Goal: Communication & Community: Answer question/provide support

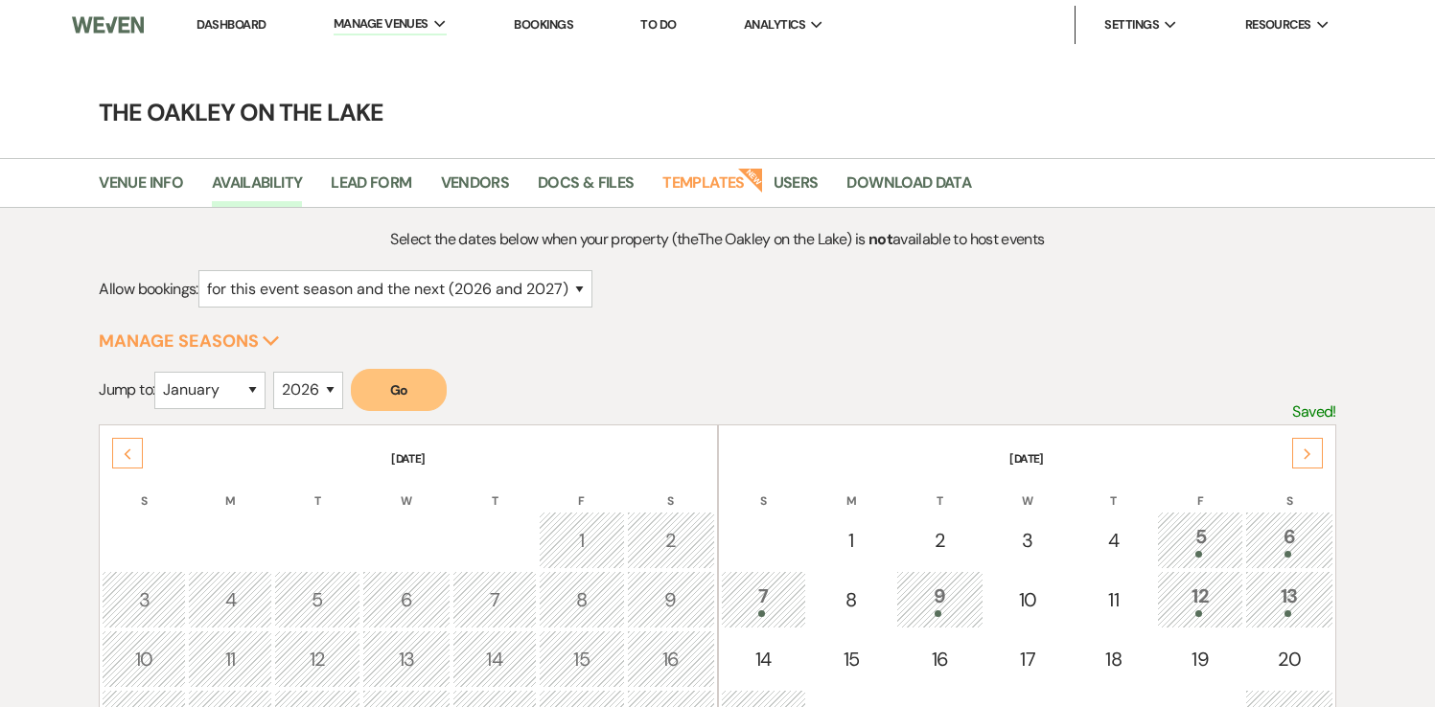
select select "2"
select select "2026"
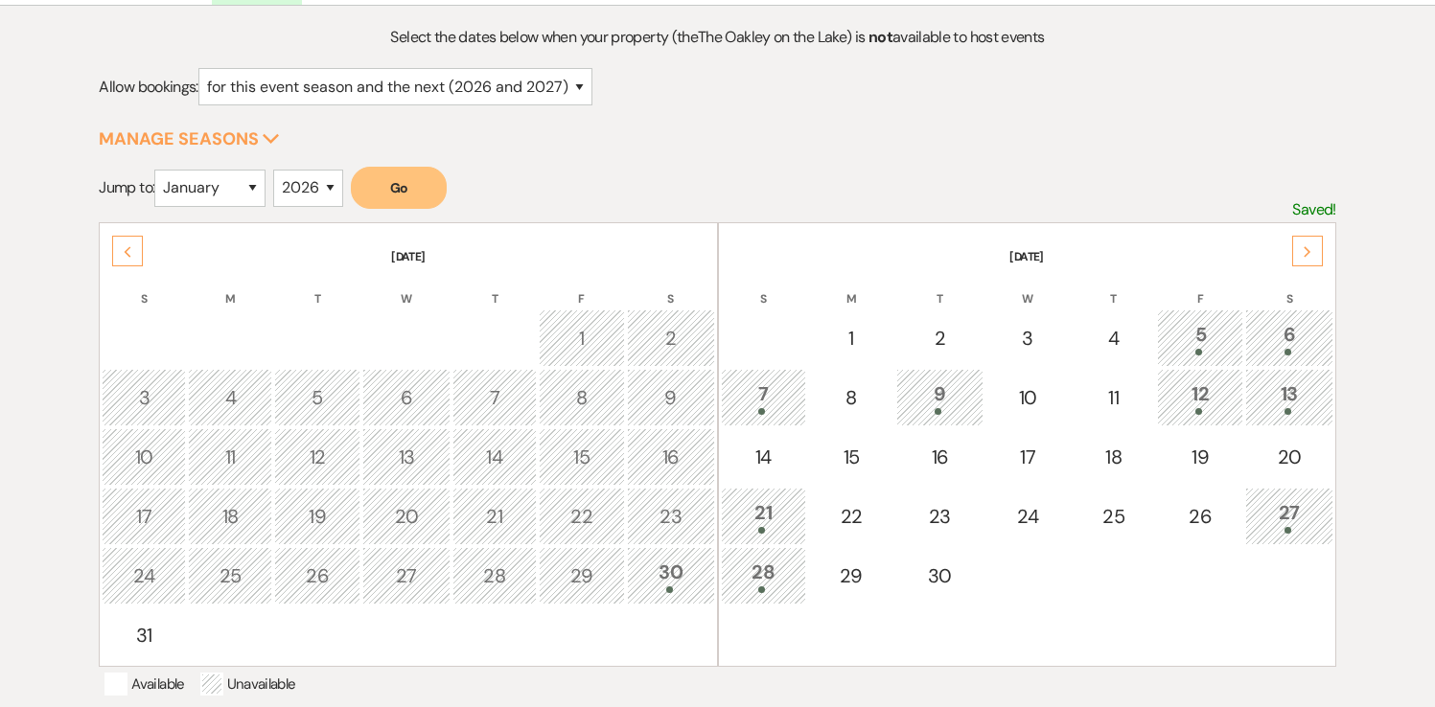
scroll to position [195, 0]
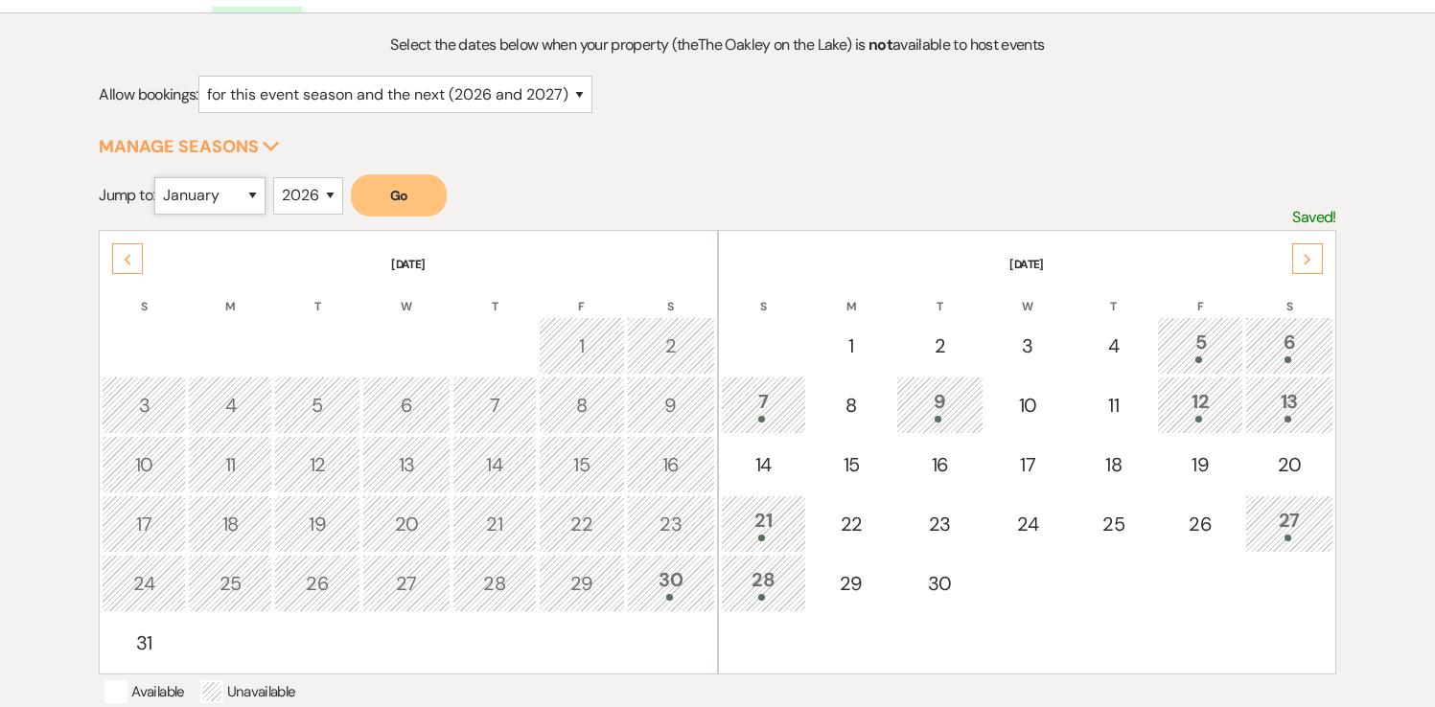
click at [213, 190] on select "January February March April May June July August September October November De…" at bounding box center [209, 195] width 111 height 37
select select "6"
click at [406, 196] on button "Go" at bounding box center [399, 195] width 96 height 42
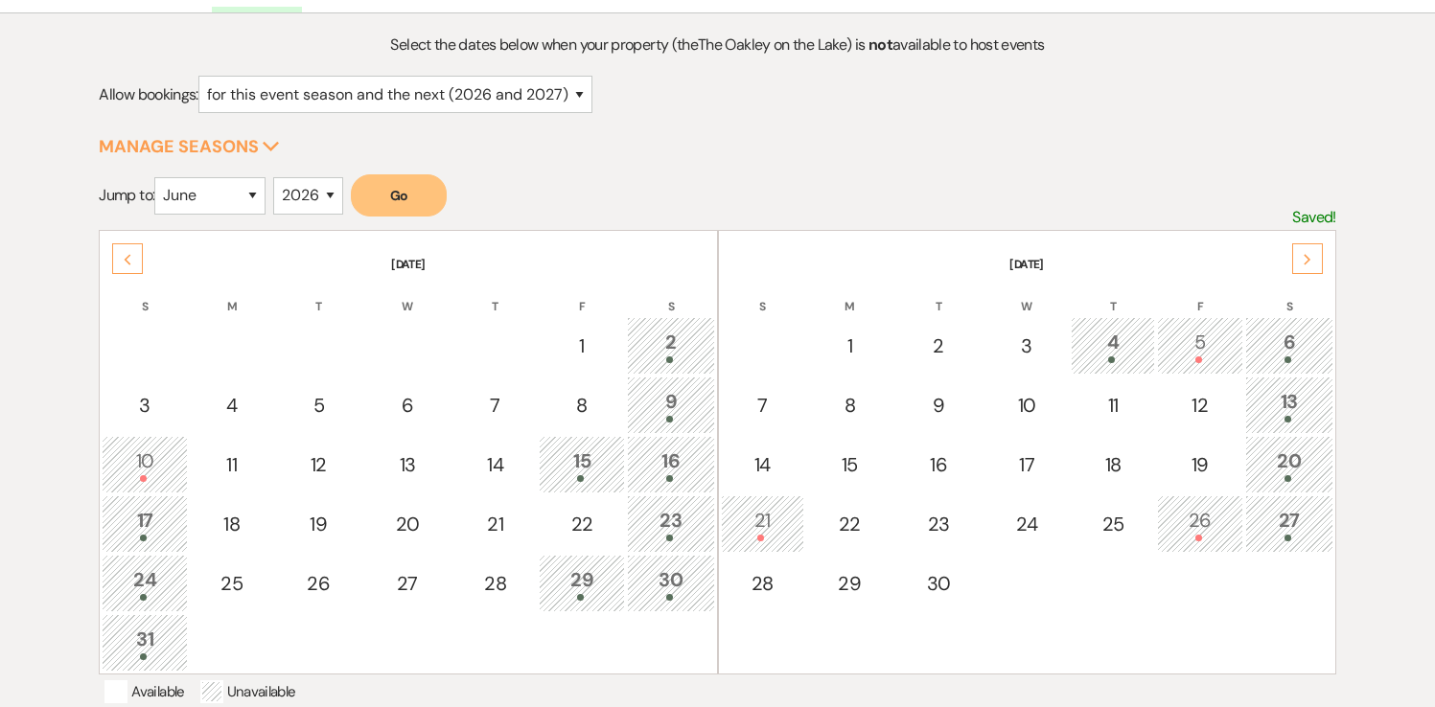
click at [1104, 358] on div at bounding box center [1112, 360] width 63 height 7
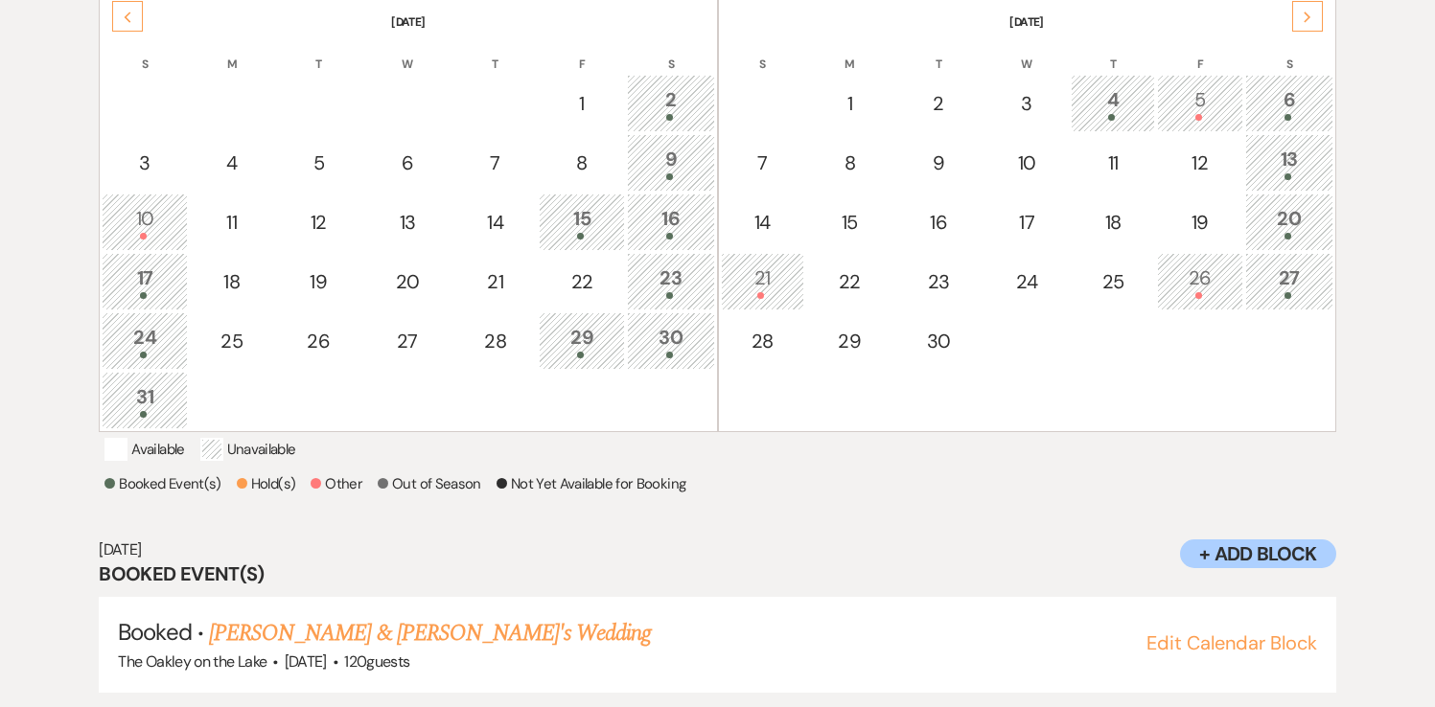
scroll to position [443, 0]
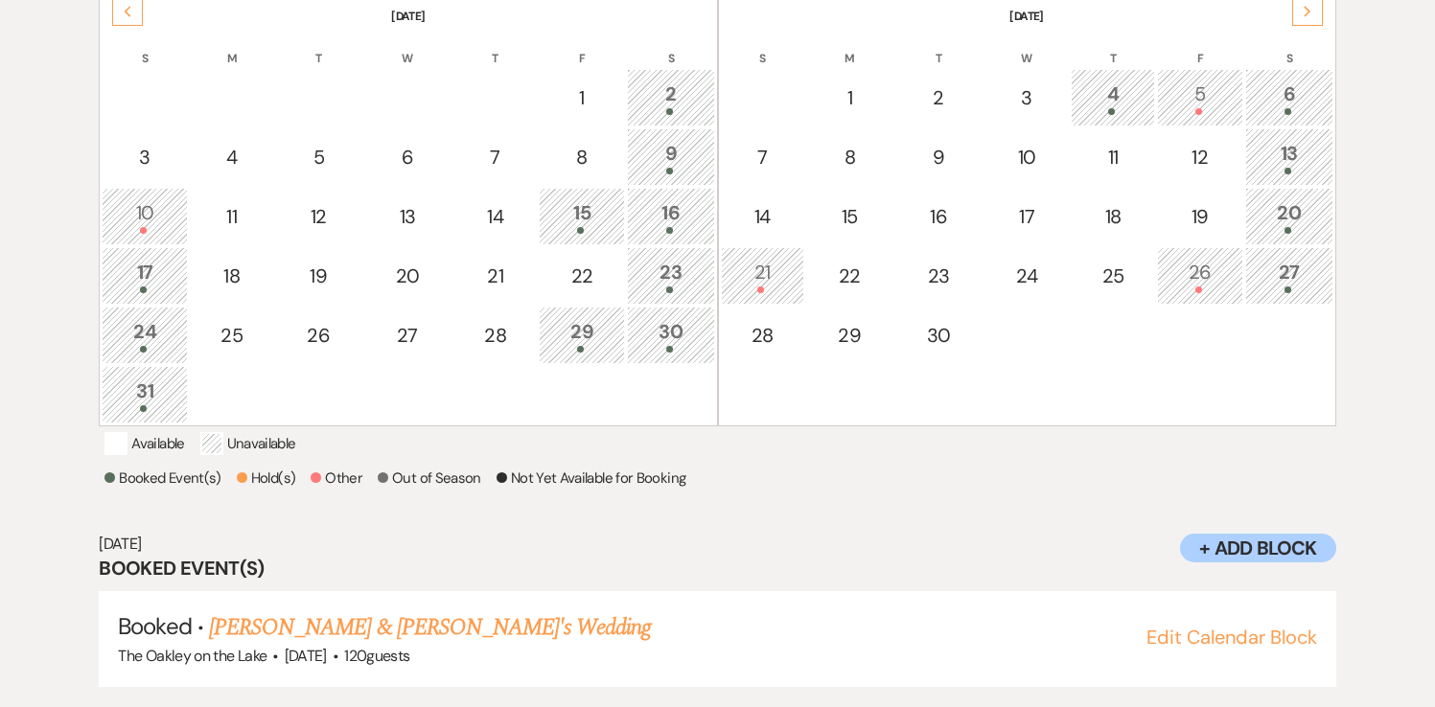
click at [1209, 104] on div "5" at bounding box center [1199, 97] width 65 height 35
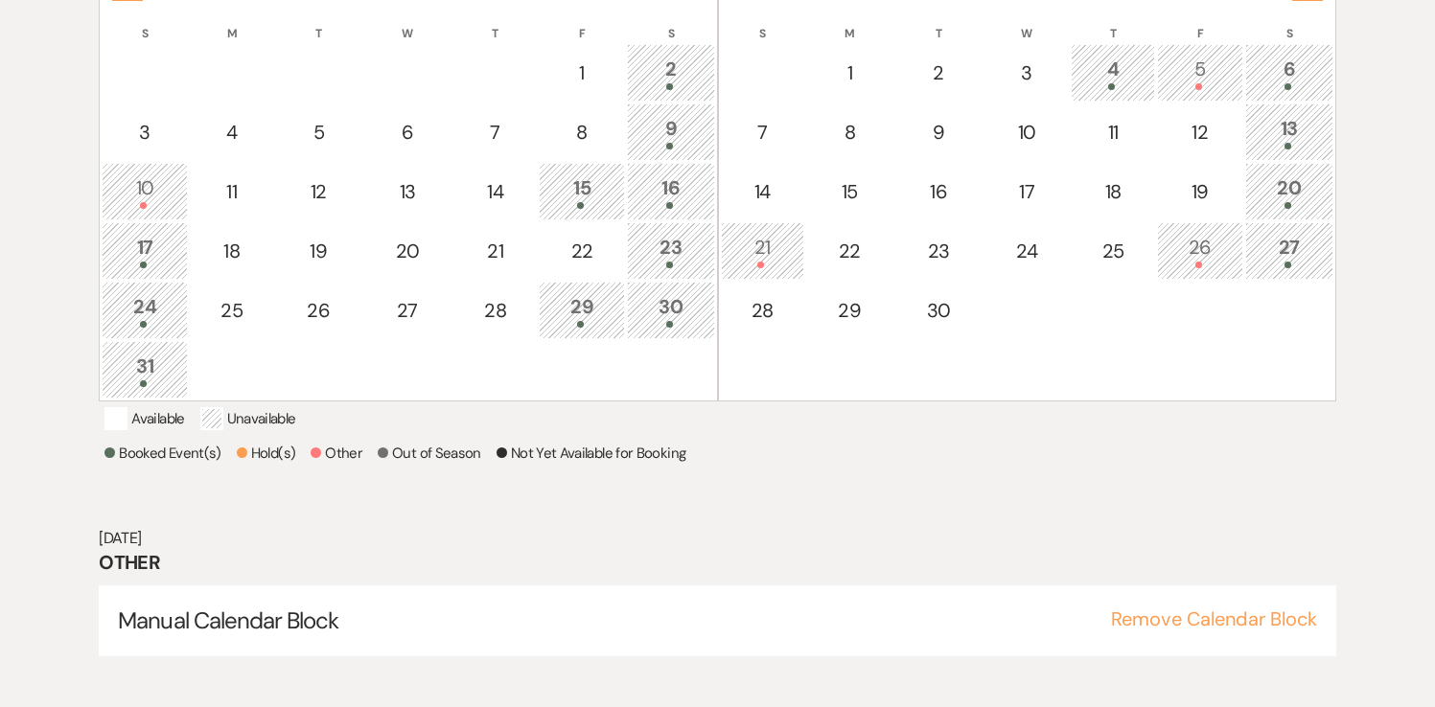
scroll to position [484, 0]
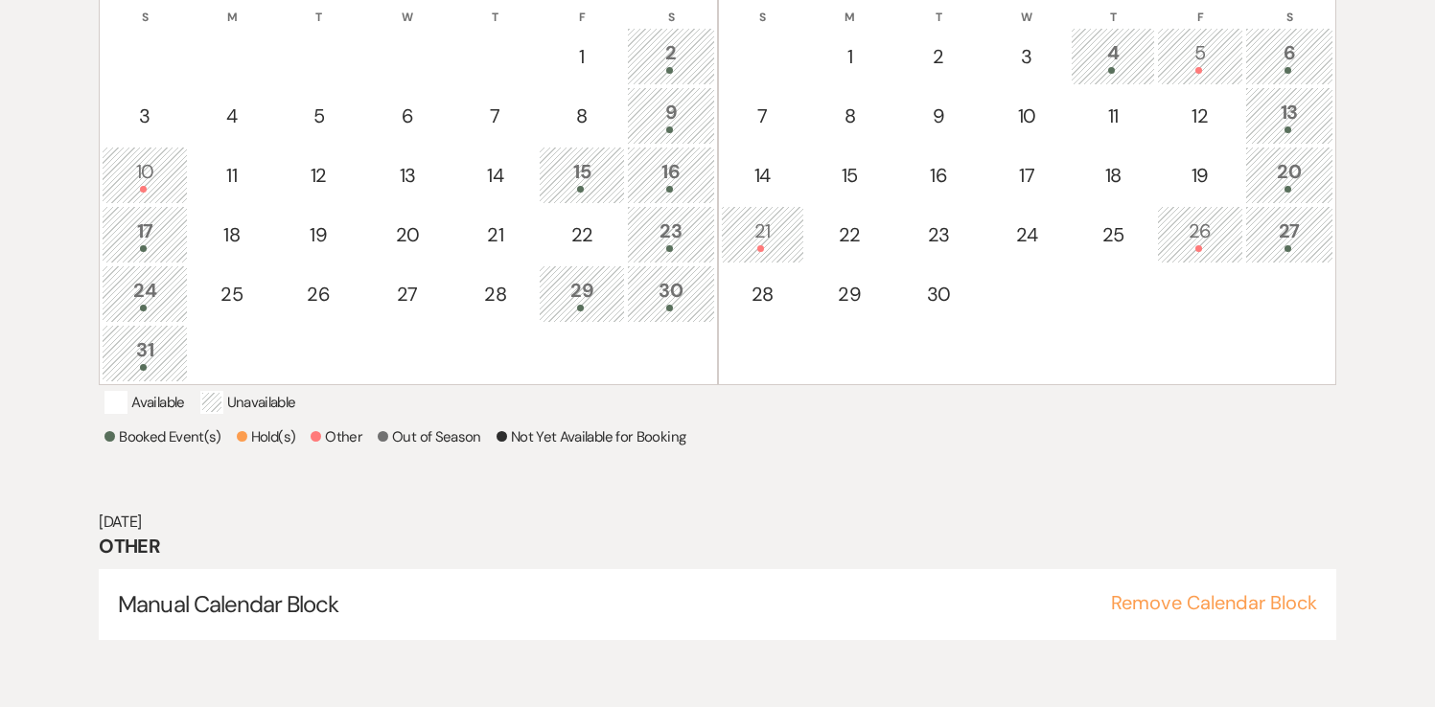
click at [1203, 59] on div "5" at bounding box center [1199, 55] width 65 height 35
click at [1297, 58] on div "6" at bounding box center [1288, 55] width 67 height 35
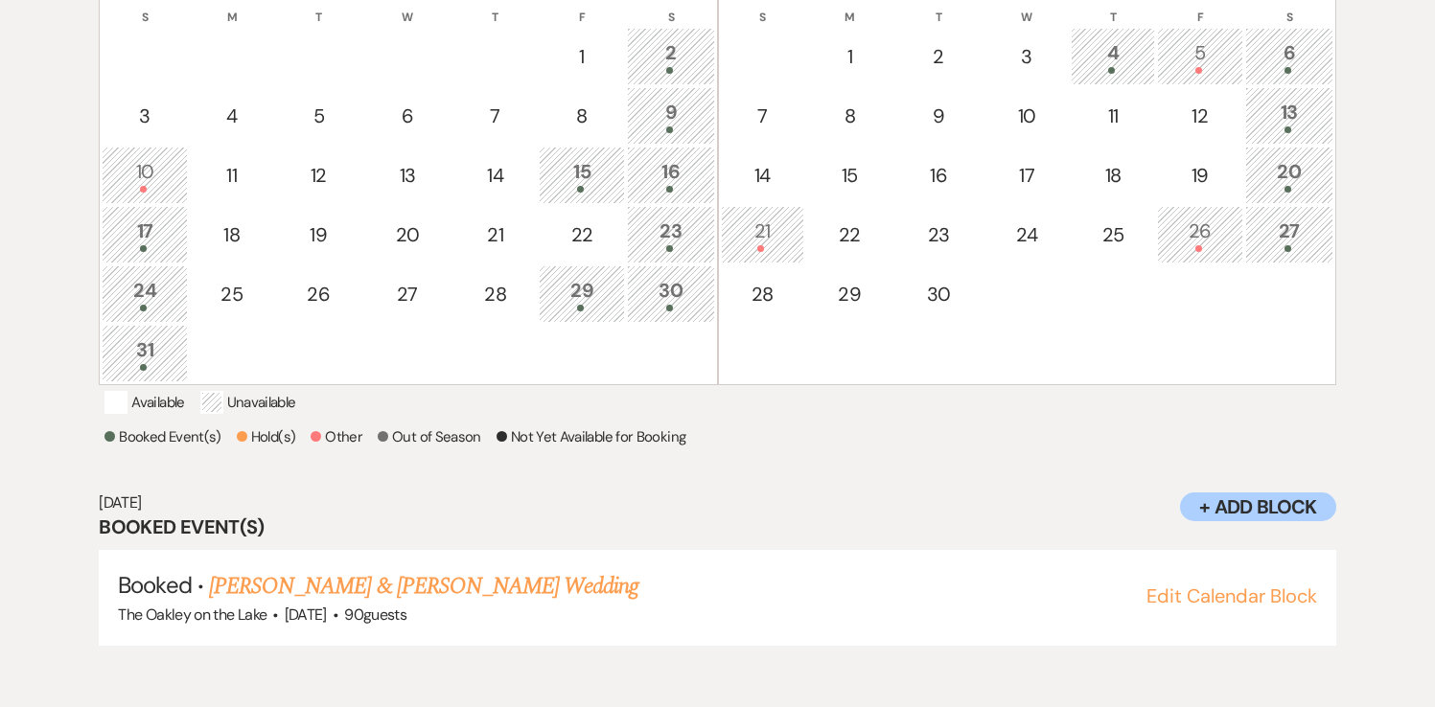
click at [1282, 120] on div "13" at bounding box center [1288, 115] width 67 height 35
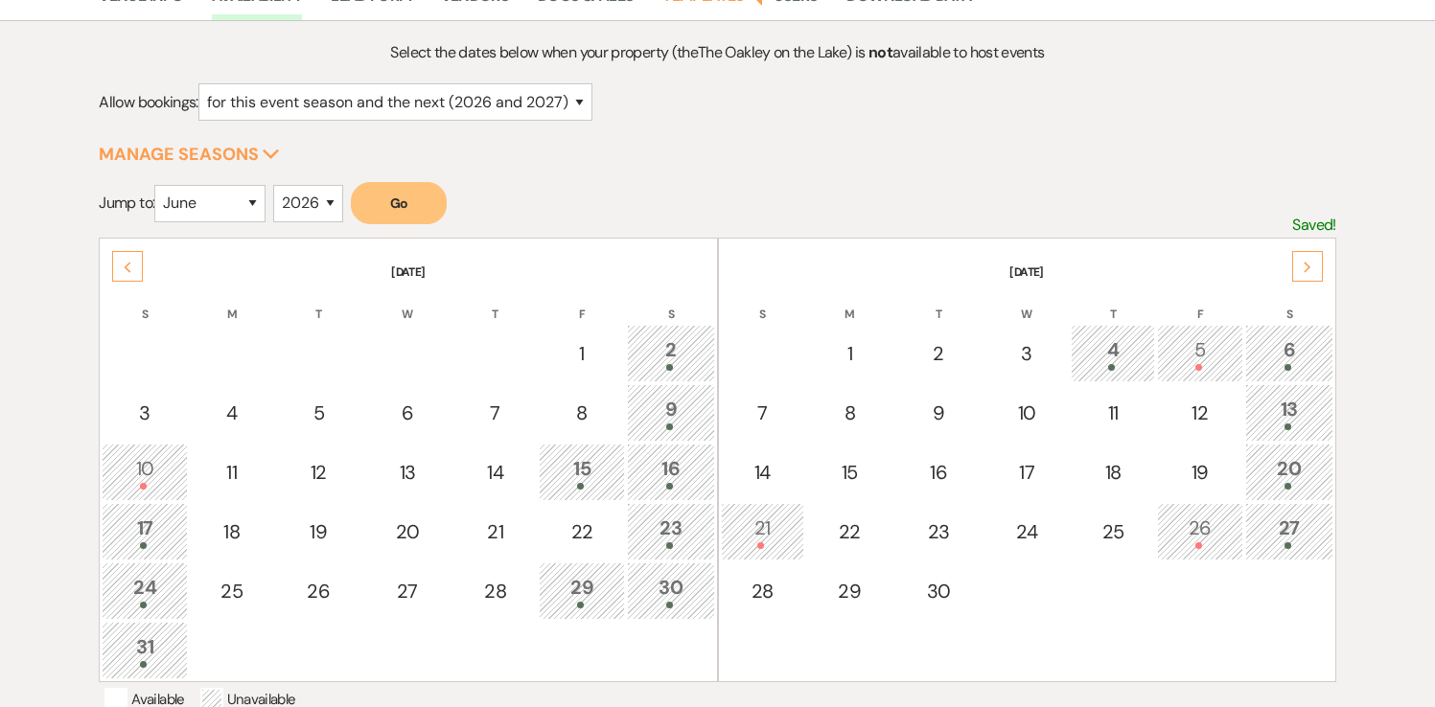
scroll to position [203, 0]
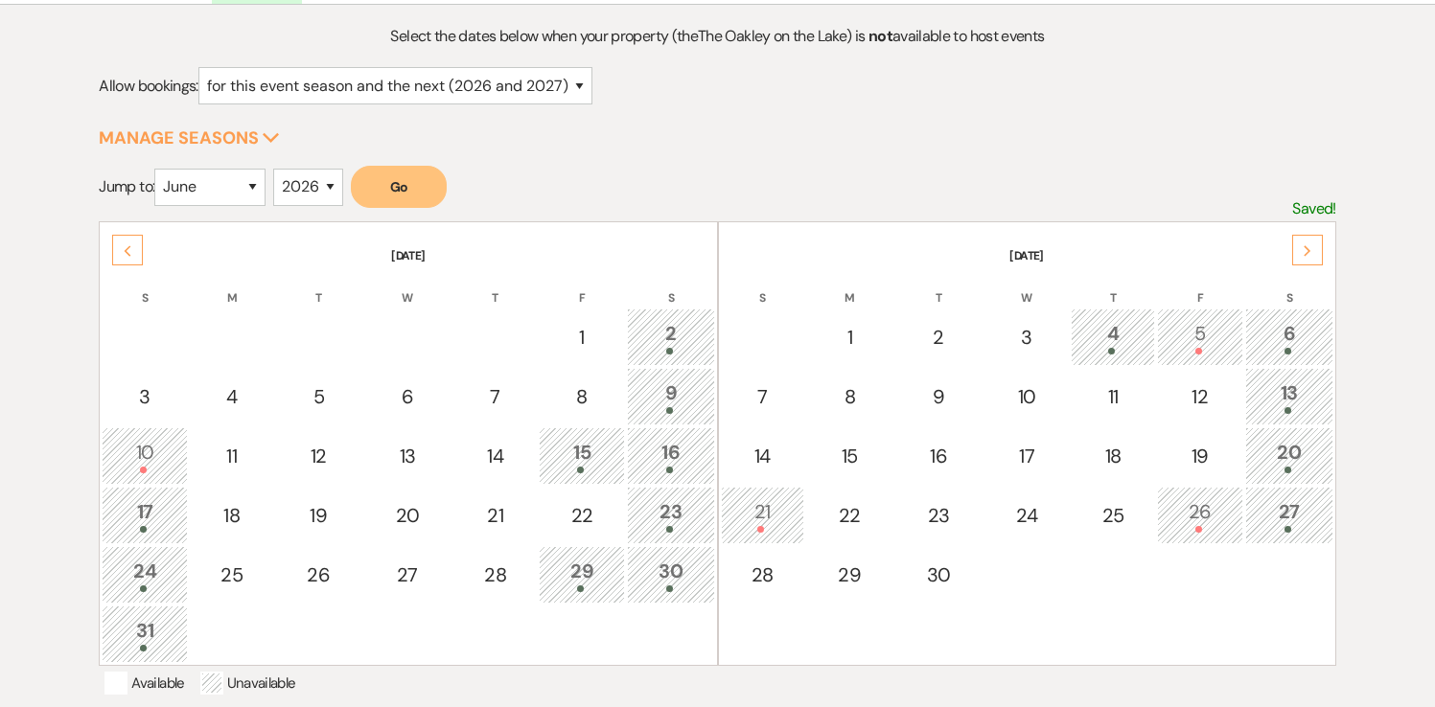
click at [150, 460] on div "10" at bounding box center [144, 455] width 65 height 35
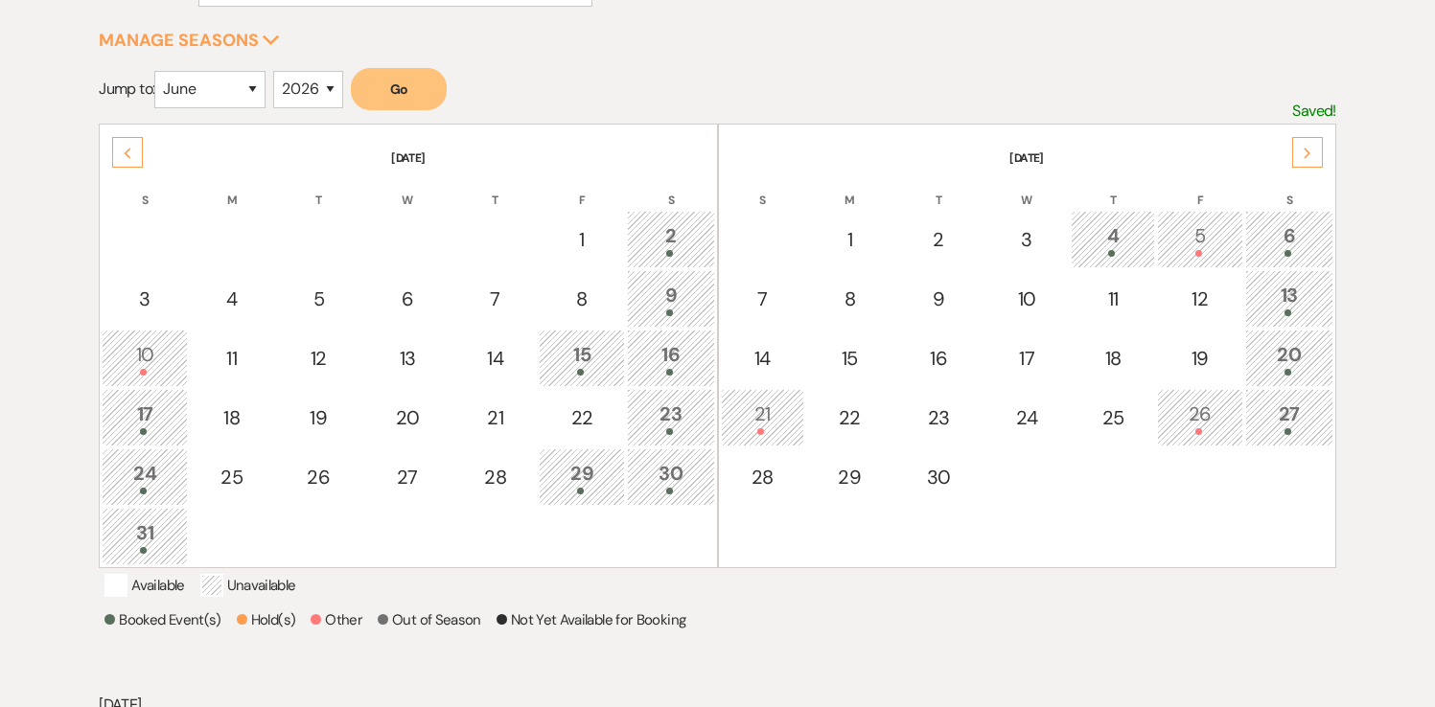
scroll to position [0, 0]
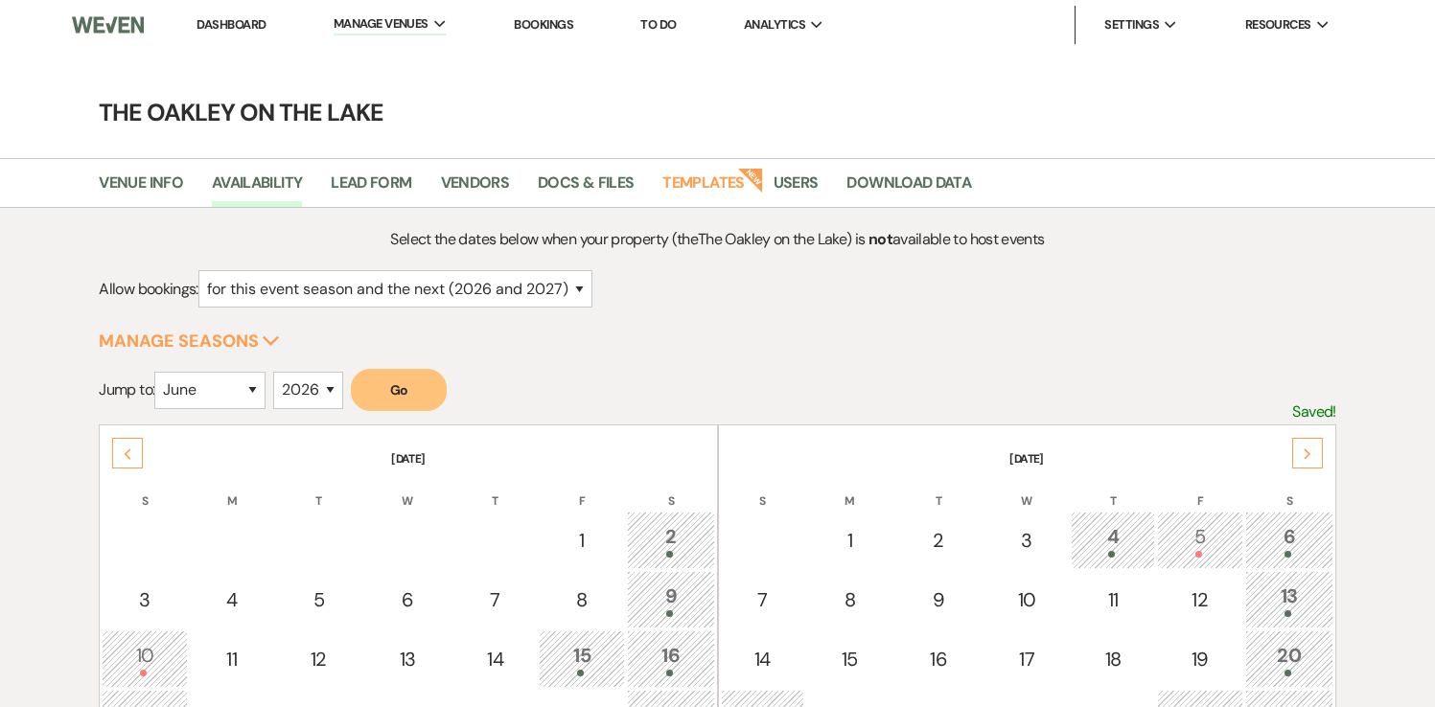
click at [231, 27] on link "Dashboard" at bounding box center [230, 24] width 69 height 16
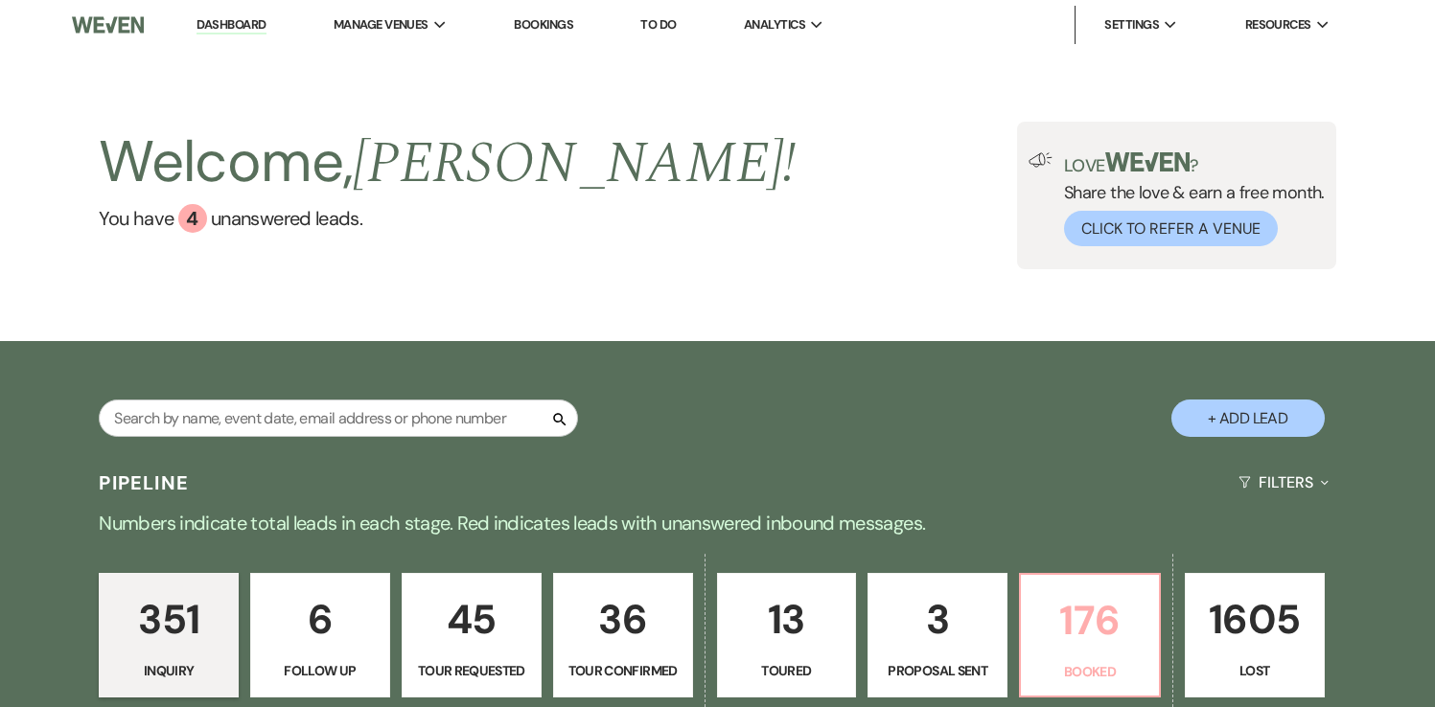
click at [1104, 656] on link "176 Booked" at bounding box center [1090, 635] width 142 height 125
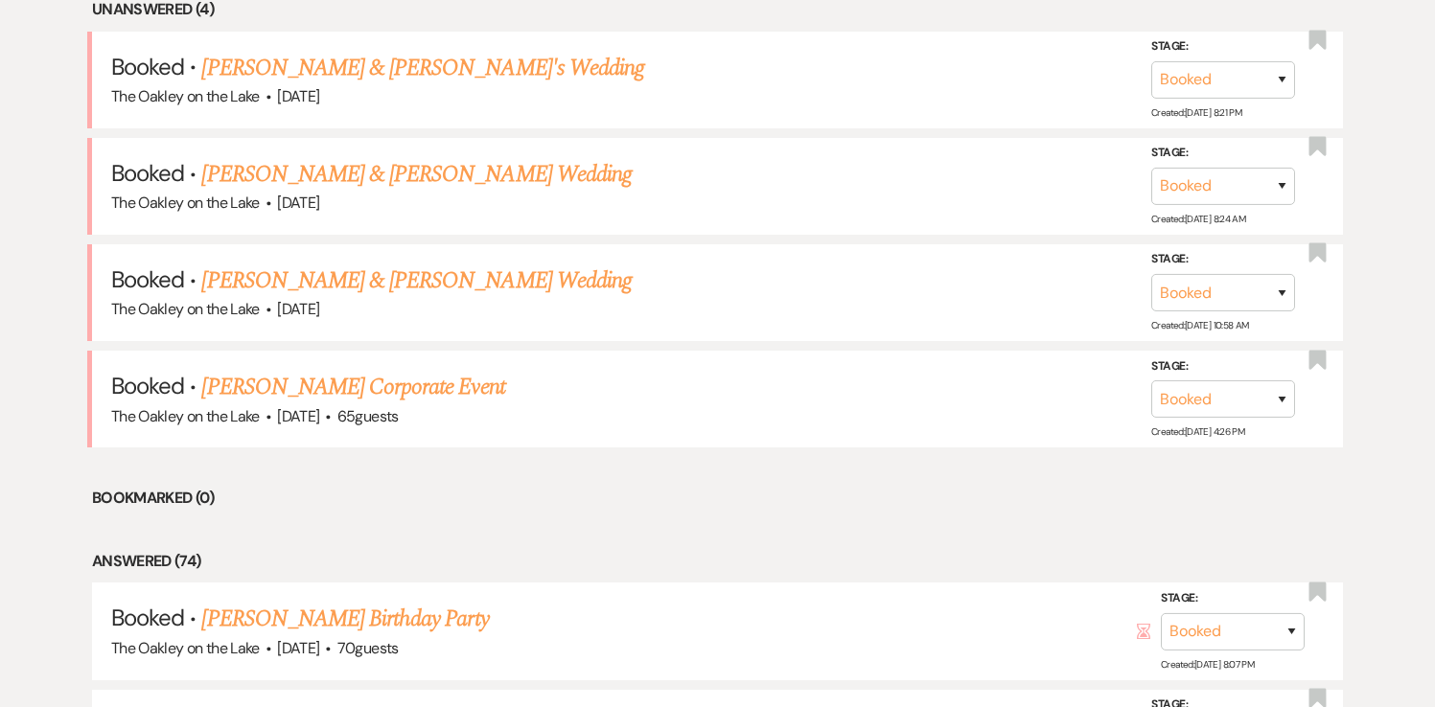
scroll to position [819, 0]
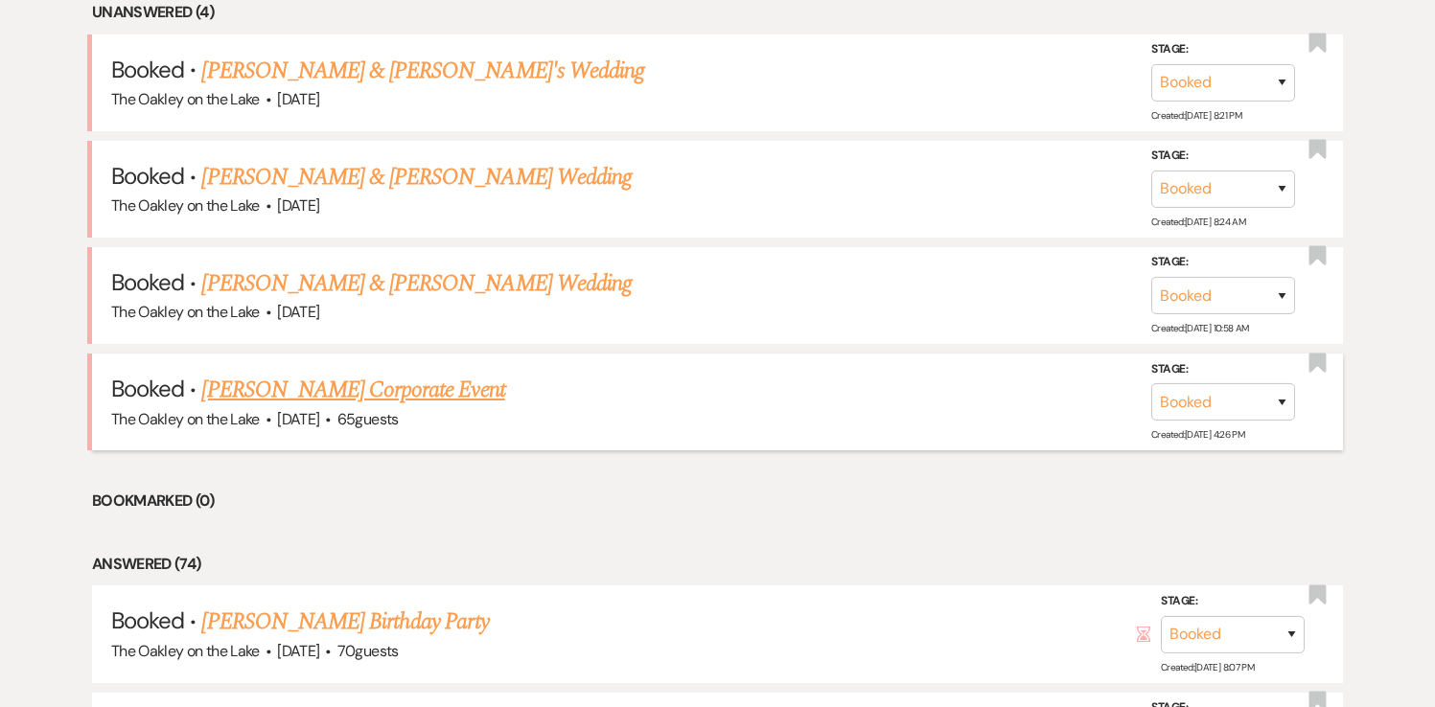
click at [341, 392] on link "[PERSON_NAME] Corporate Event" at bounding box center [352, 390] width 303 height 35
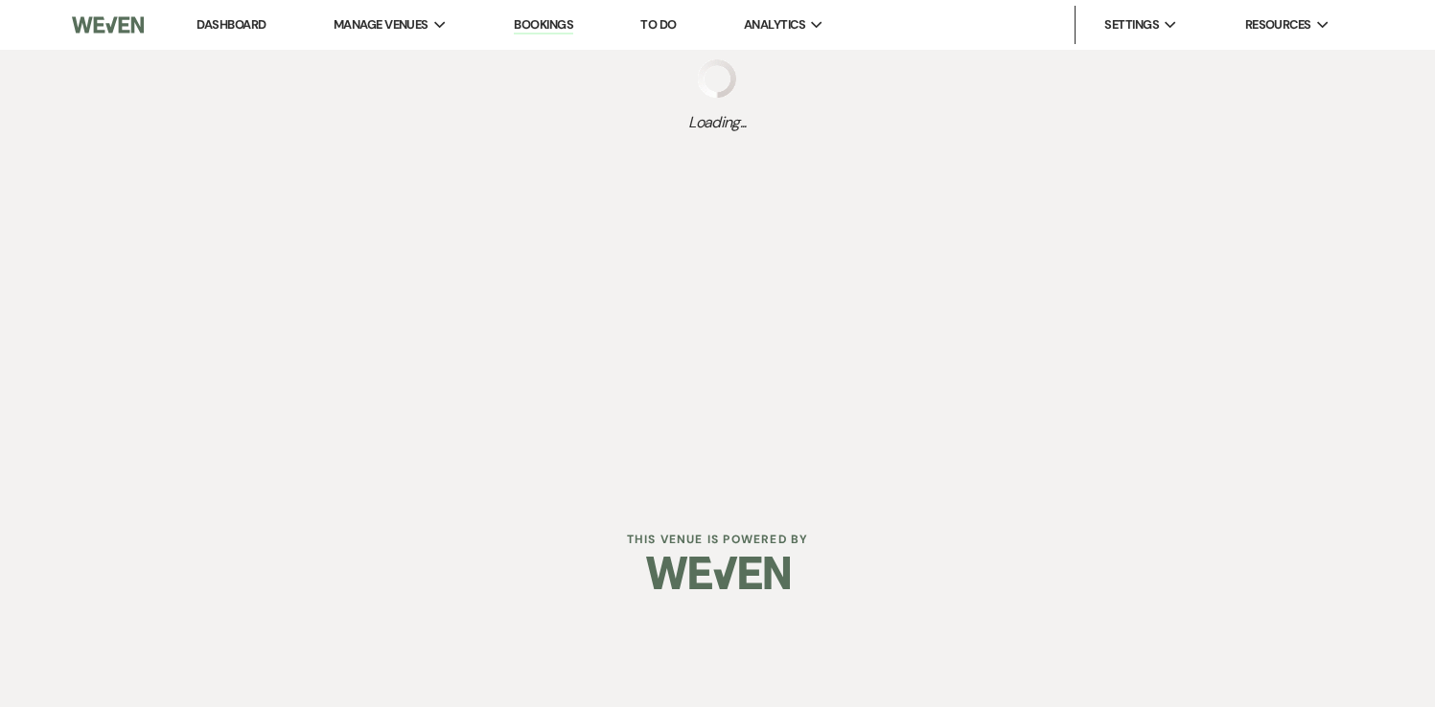
select select "5"
select select "9"
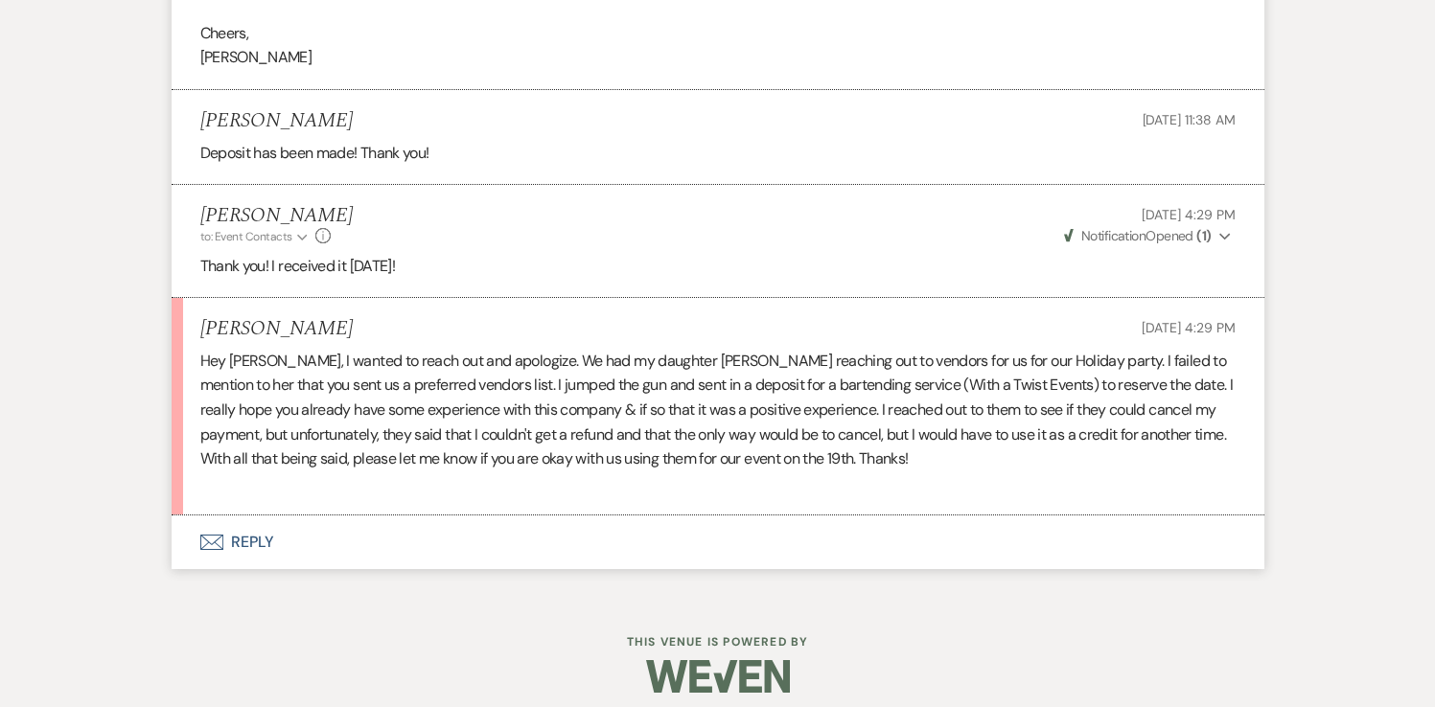
scroll to position [2243, 0]
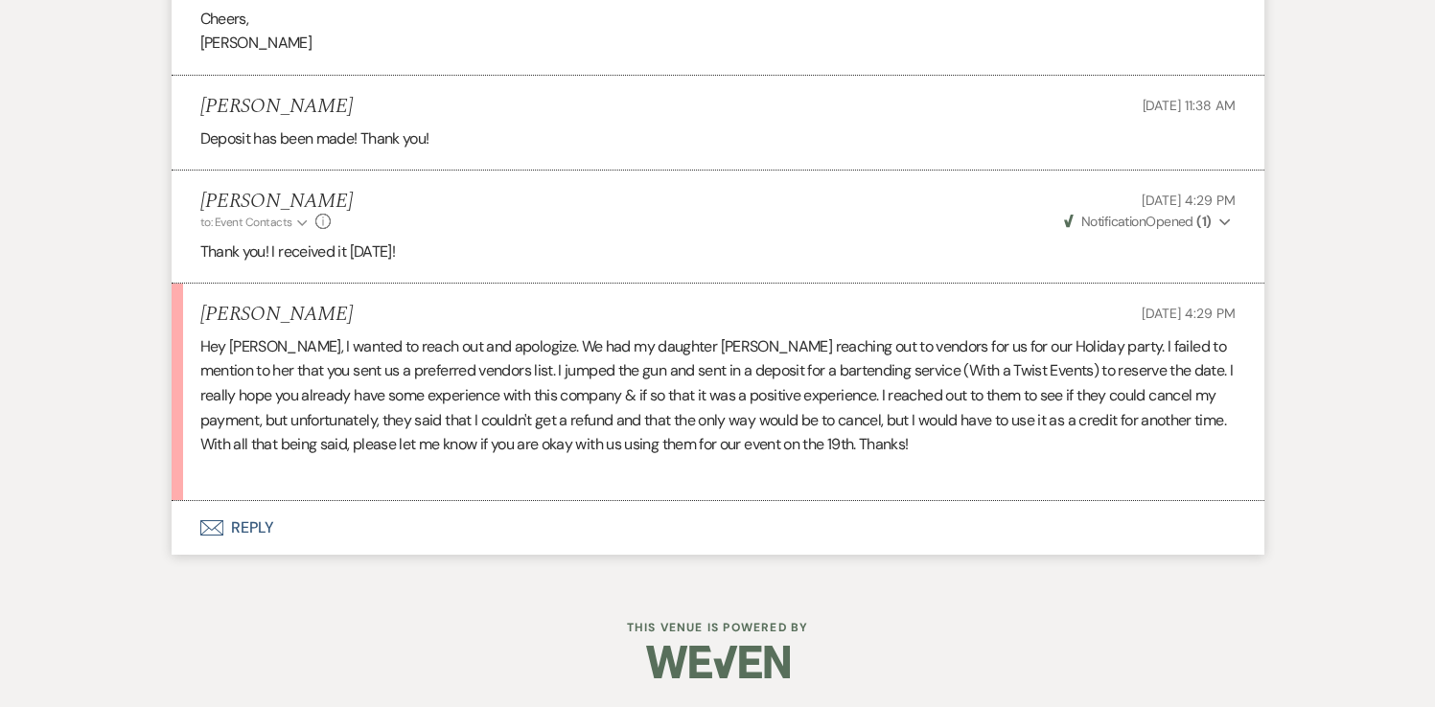
click at [244, 523] on button "Envelope Reply" at bounding box center [718, 528] width 1093 height 54
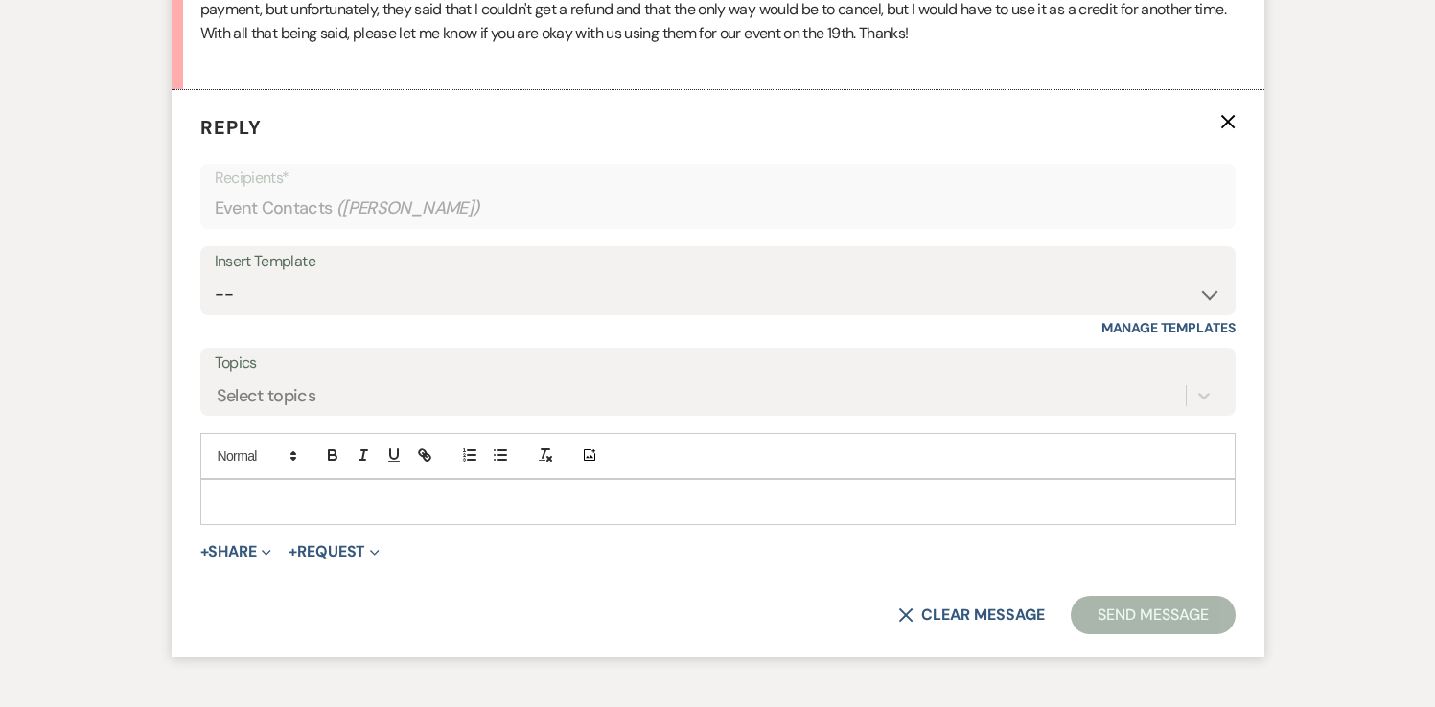
scroll to position [2674, 0]
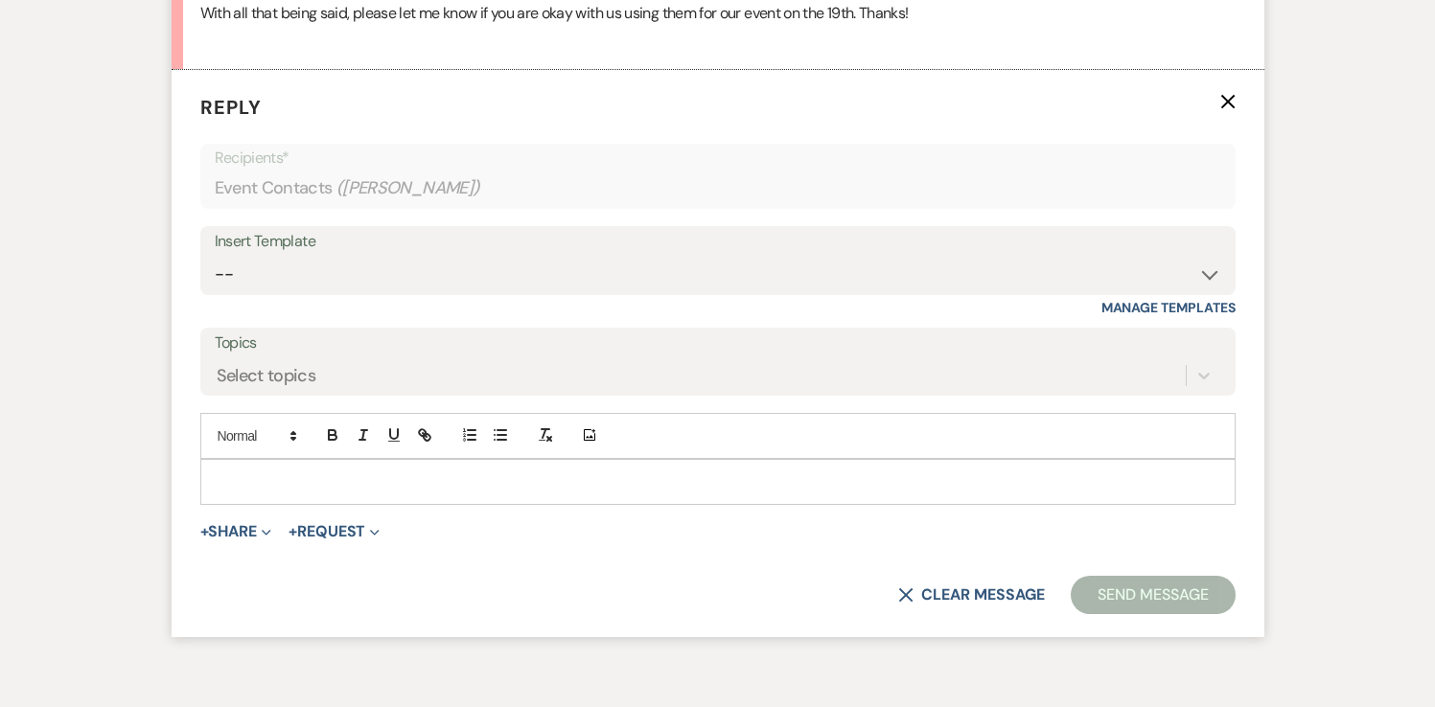
click at [351, 484] on p at bounding box center [718, 482] width 1004 height 21
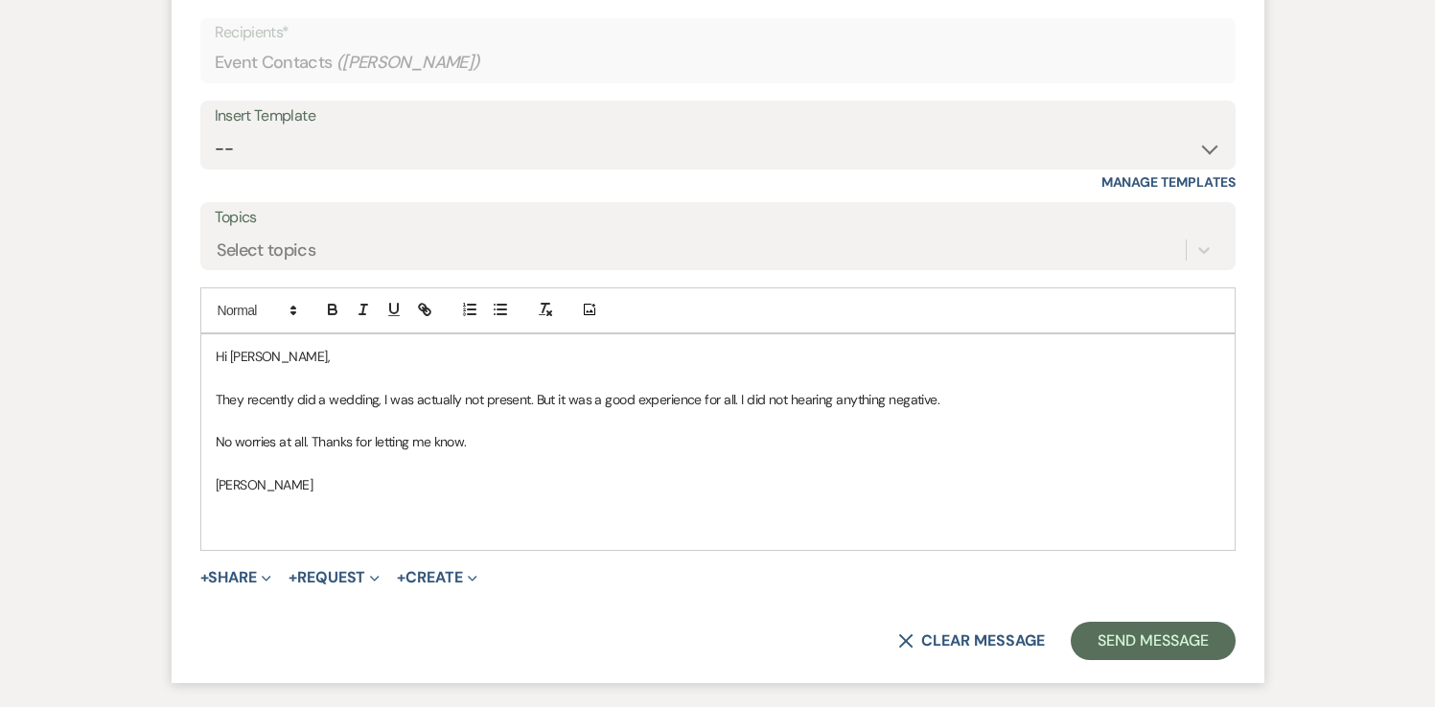
scroll to position [2802, 0]
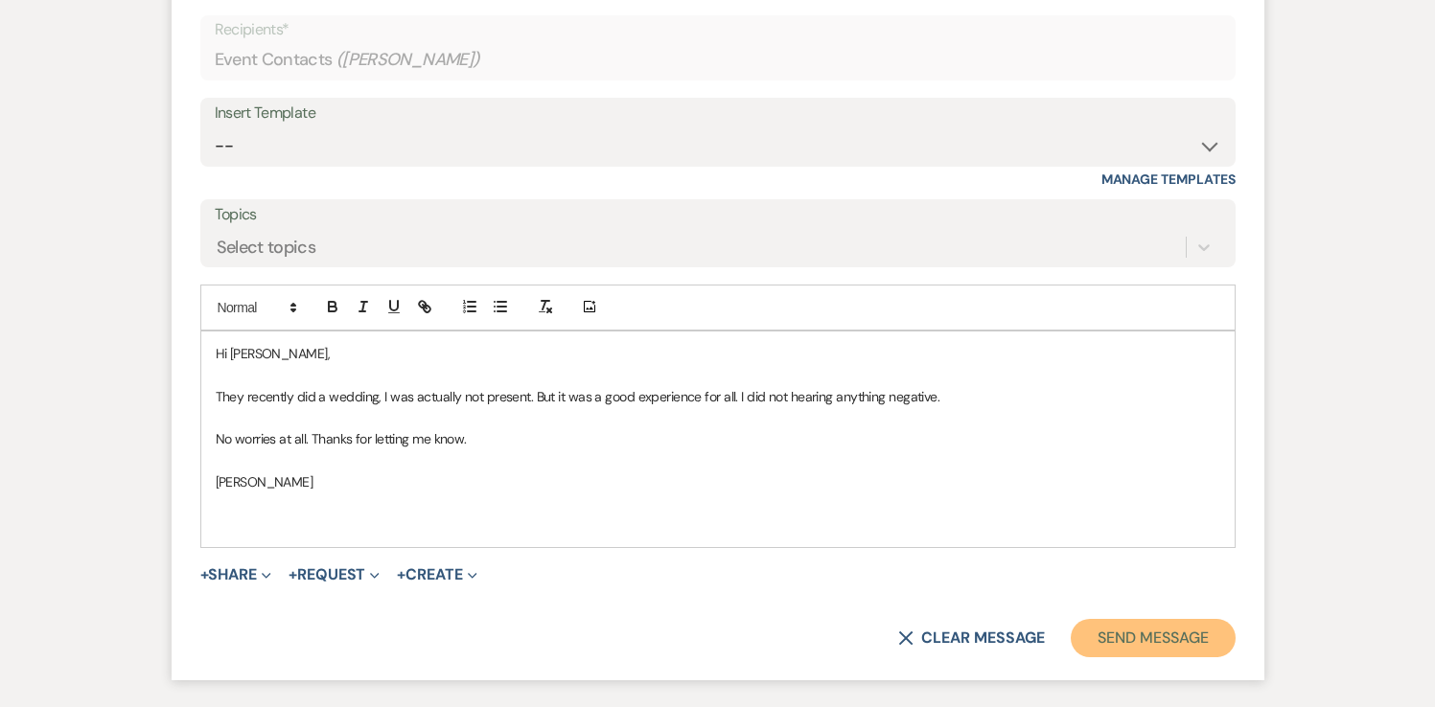
click at [1192, 640] on button "Send Message" at bounding box center [1153, 638] width 164 height 38
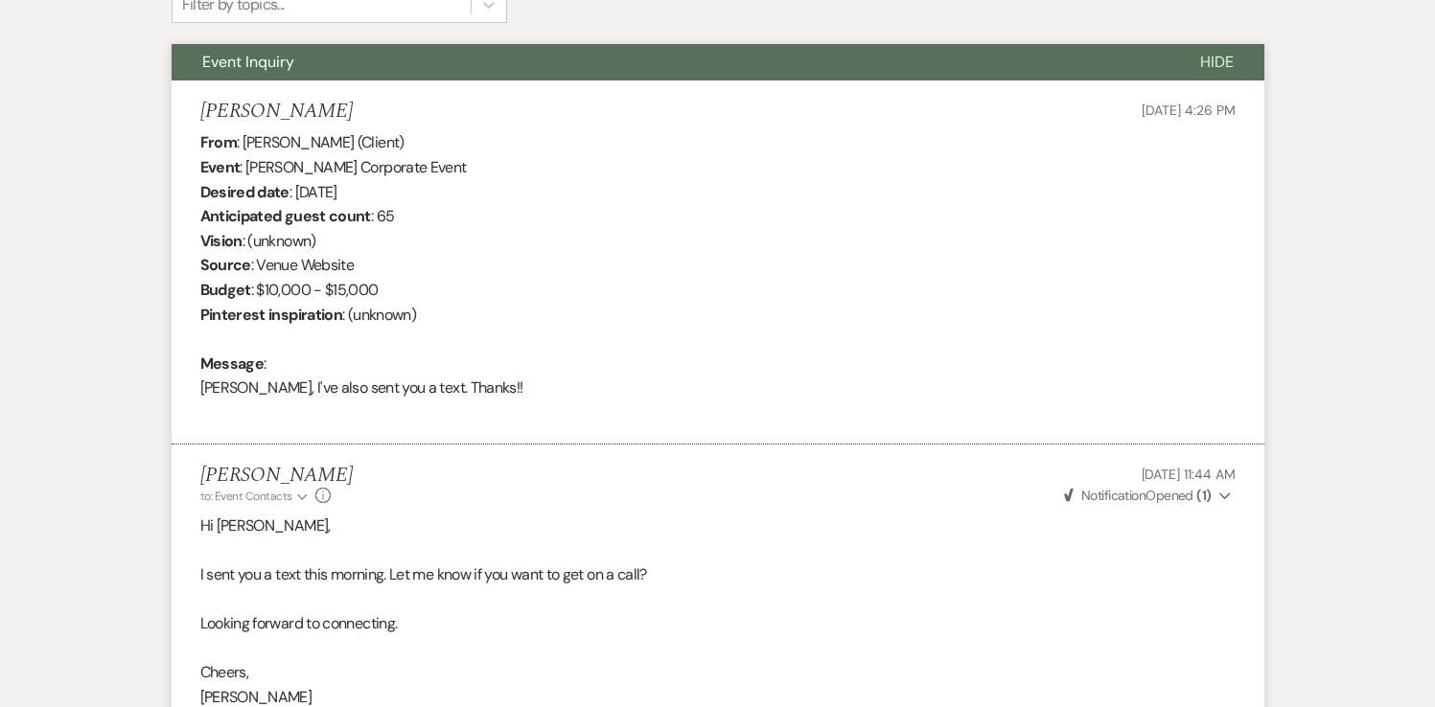
scroll to position [0, 0]
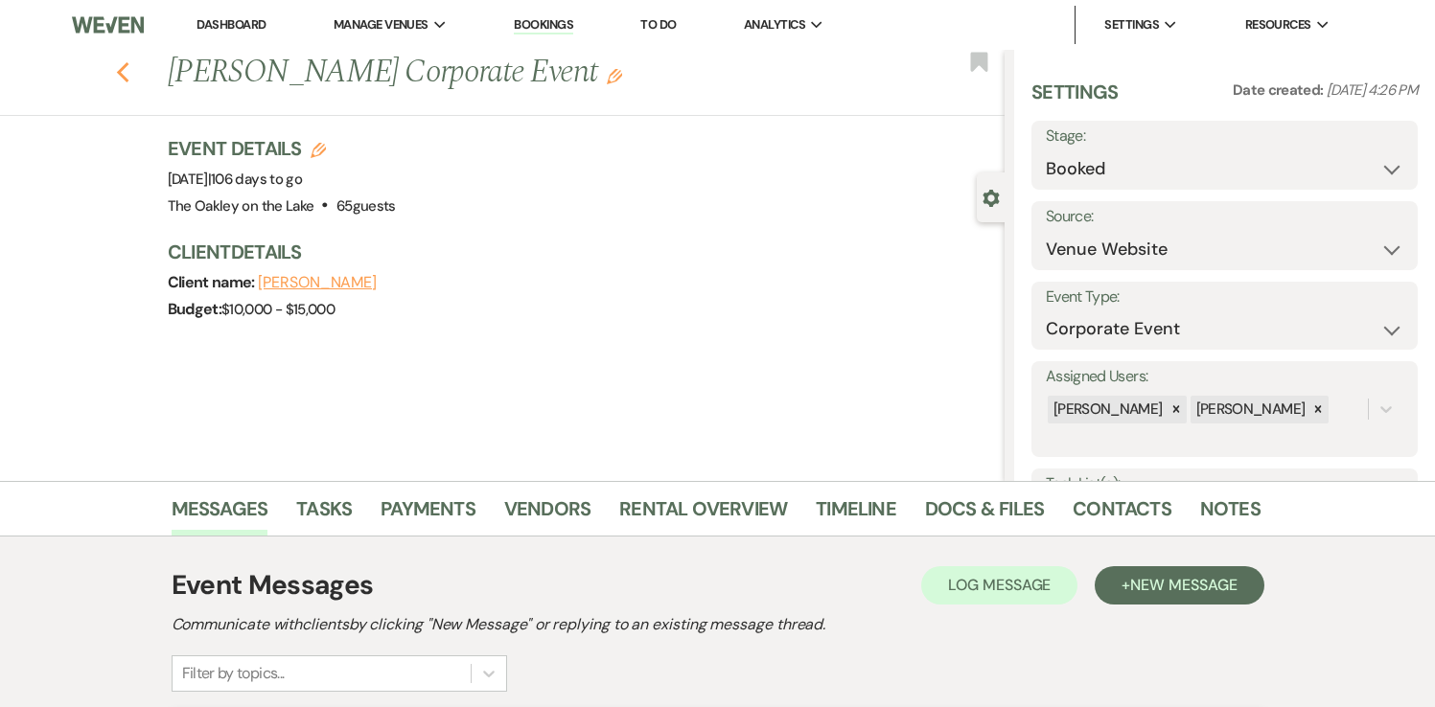
click at [120, 72] on use "button" at bounding box center [122, 72] width 12 height 21
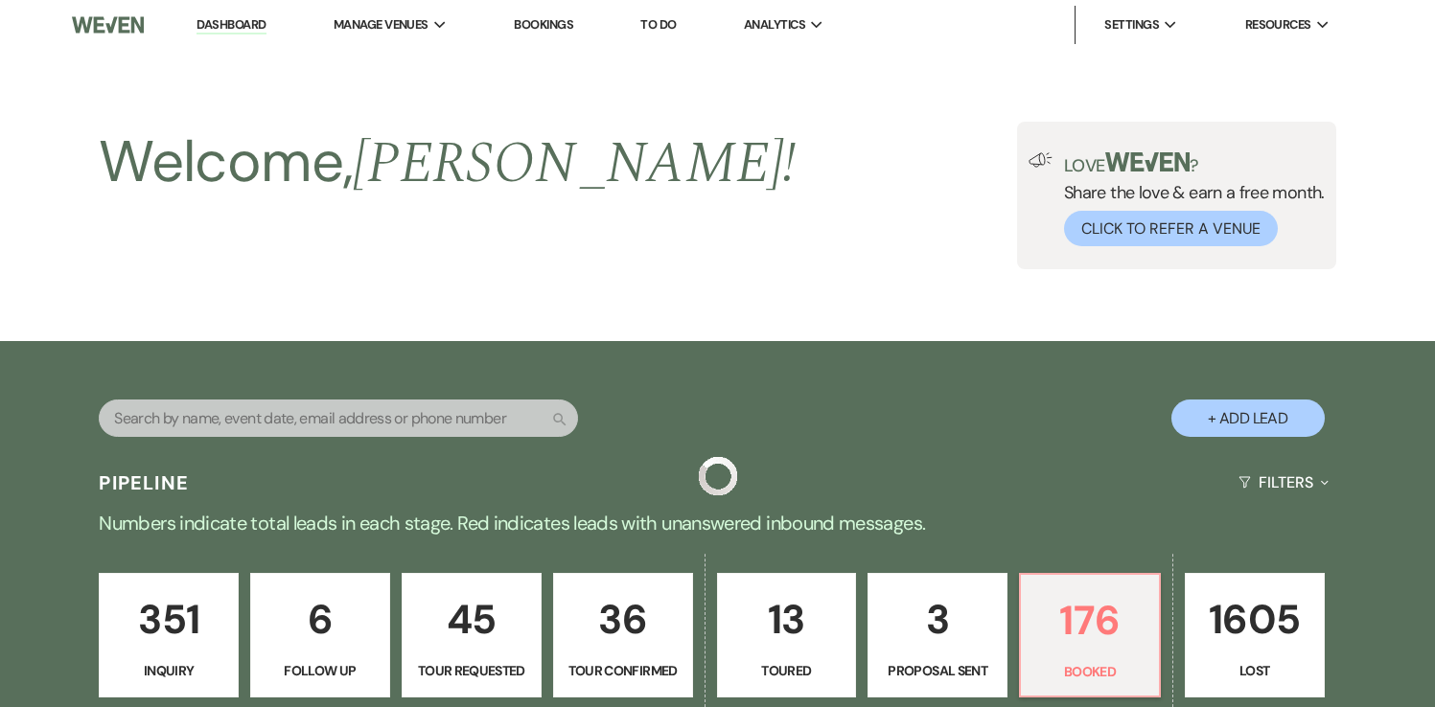
scroll to position [819, 0]
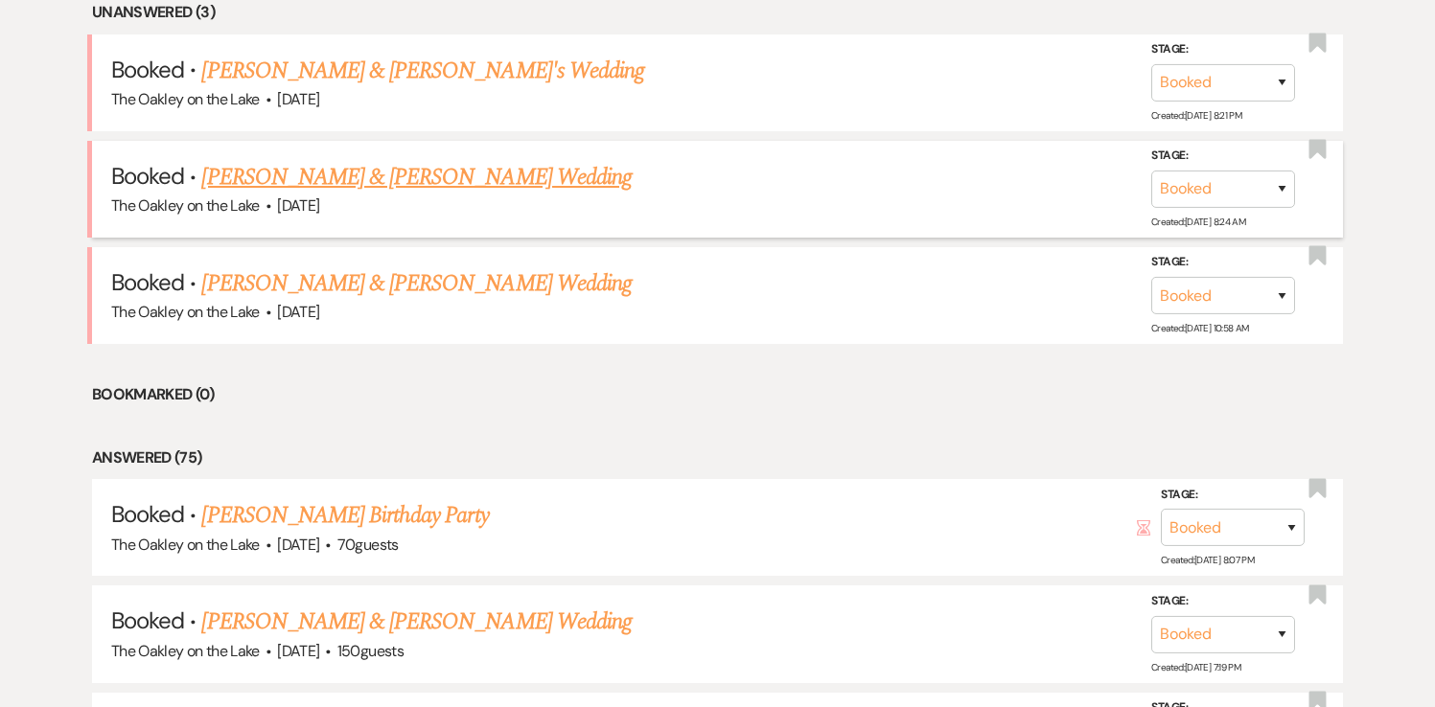
click at [367, 177] on link "[PERSON_NAME] & [PERSON_NAME] Wedding" at bounding box center [415, 177] width 429 height 35
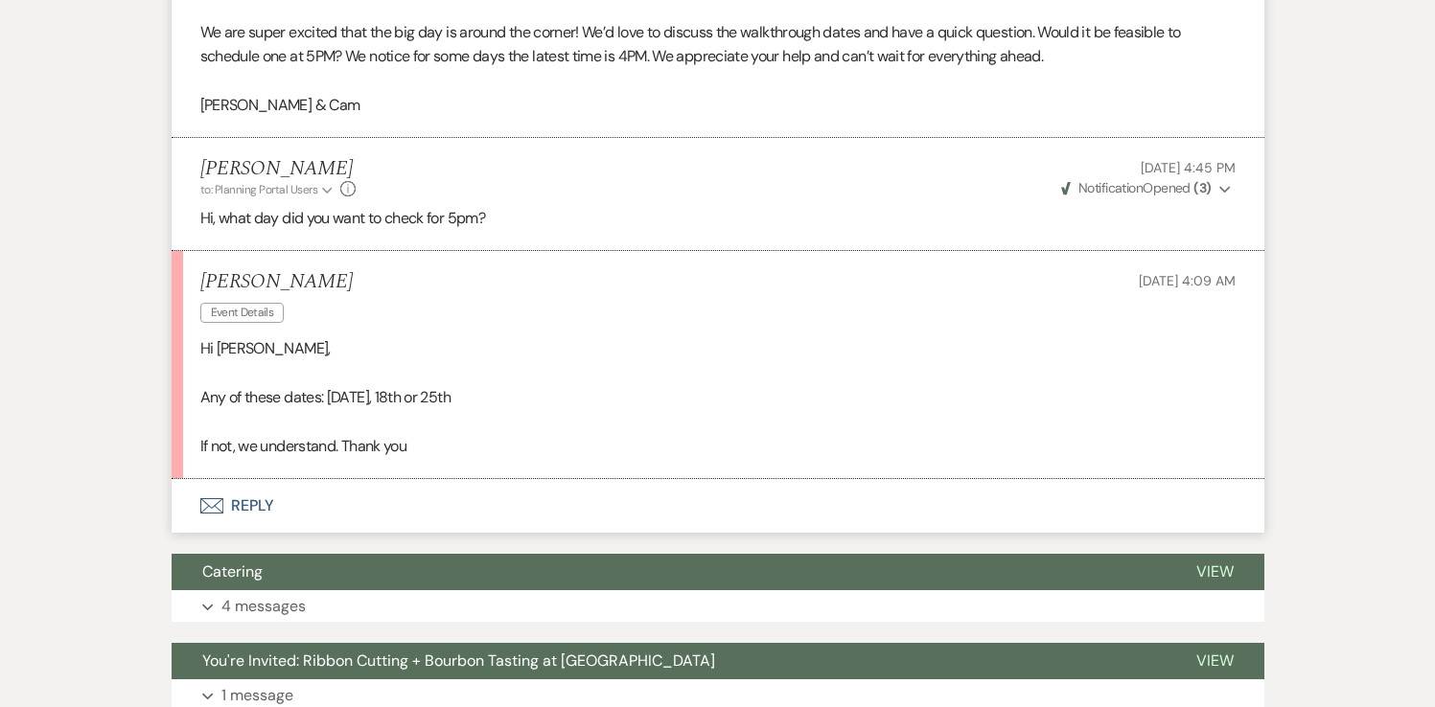
scroll to position [1280, 0]
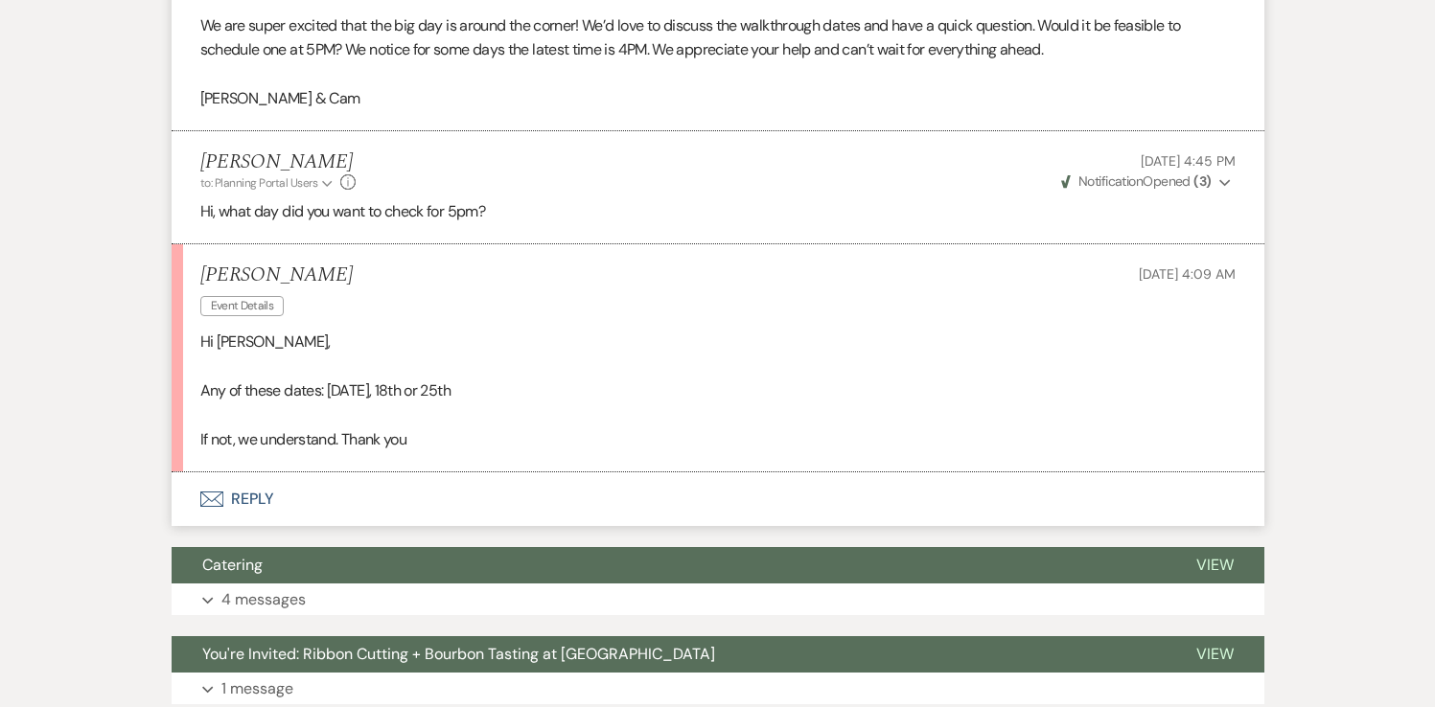
click at [254, 497] on button "Envelope Reply" at bounding box center [718, 499] width 1093 height 54
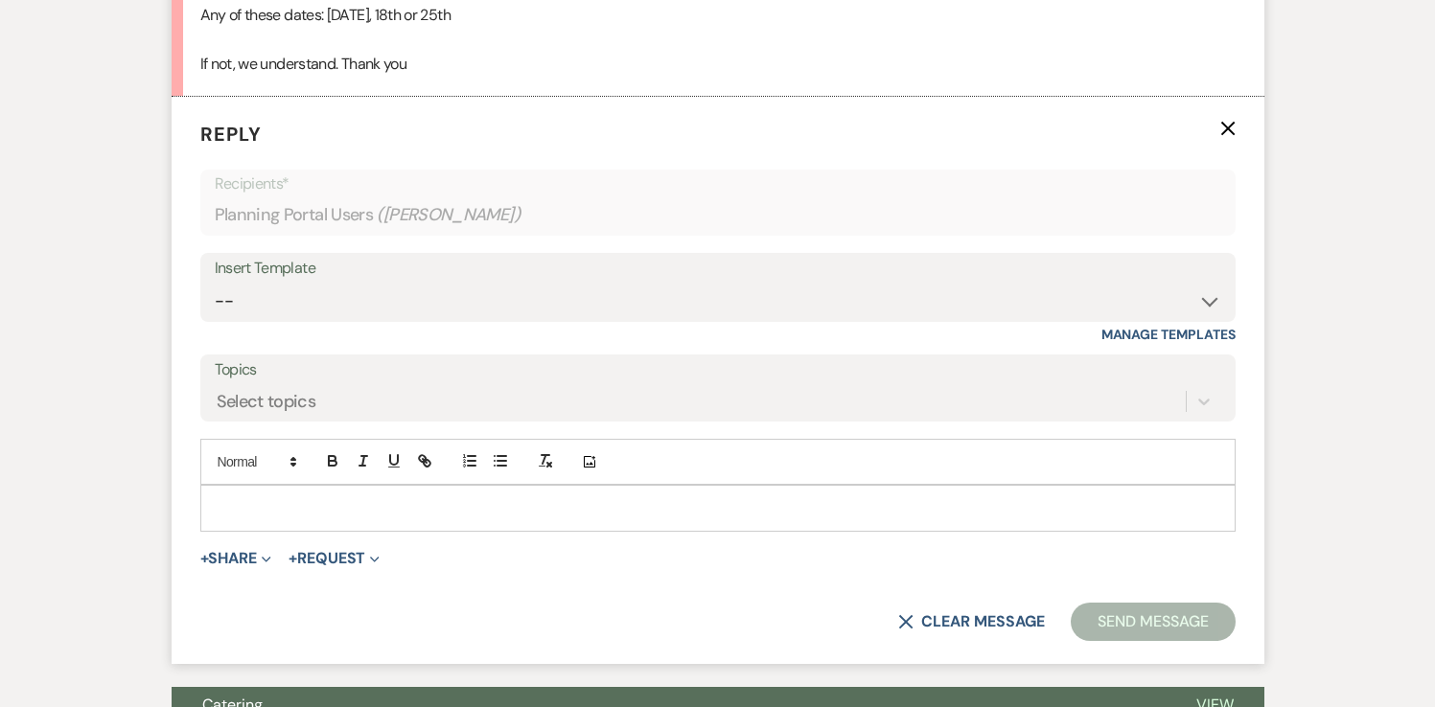
scroll to position [1683, 0]
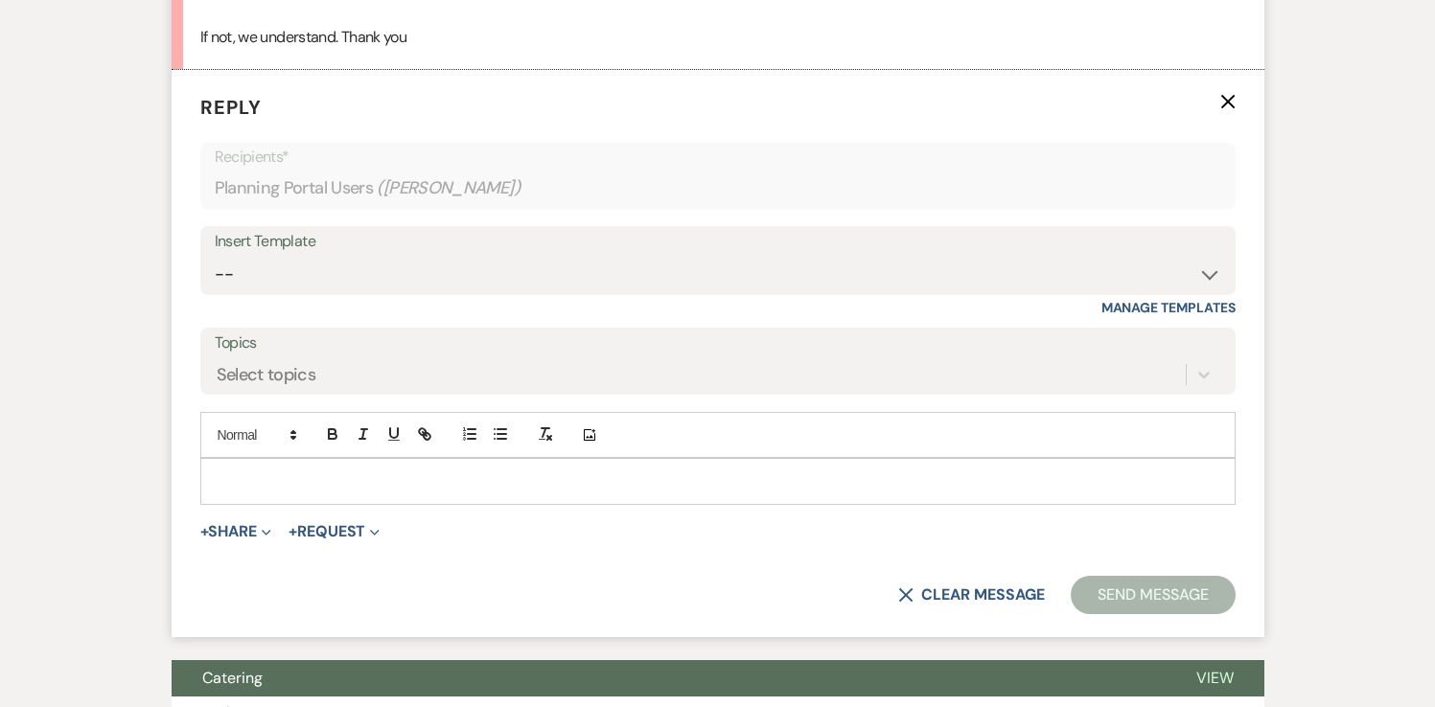
click at [261, 476] on p at bounding box center [718, 481] width 1004 height 21
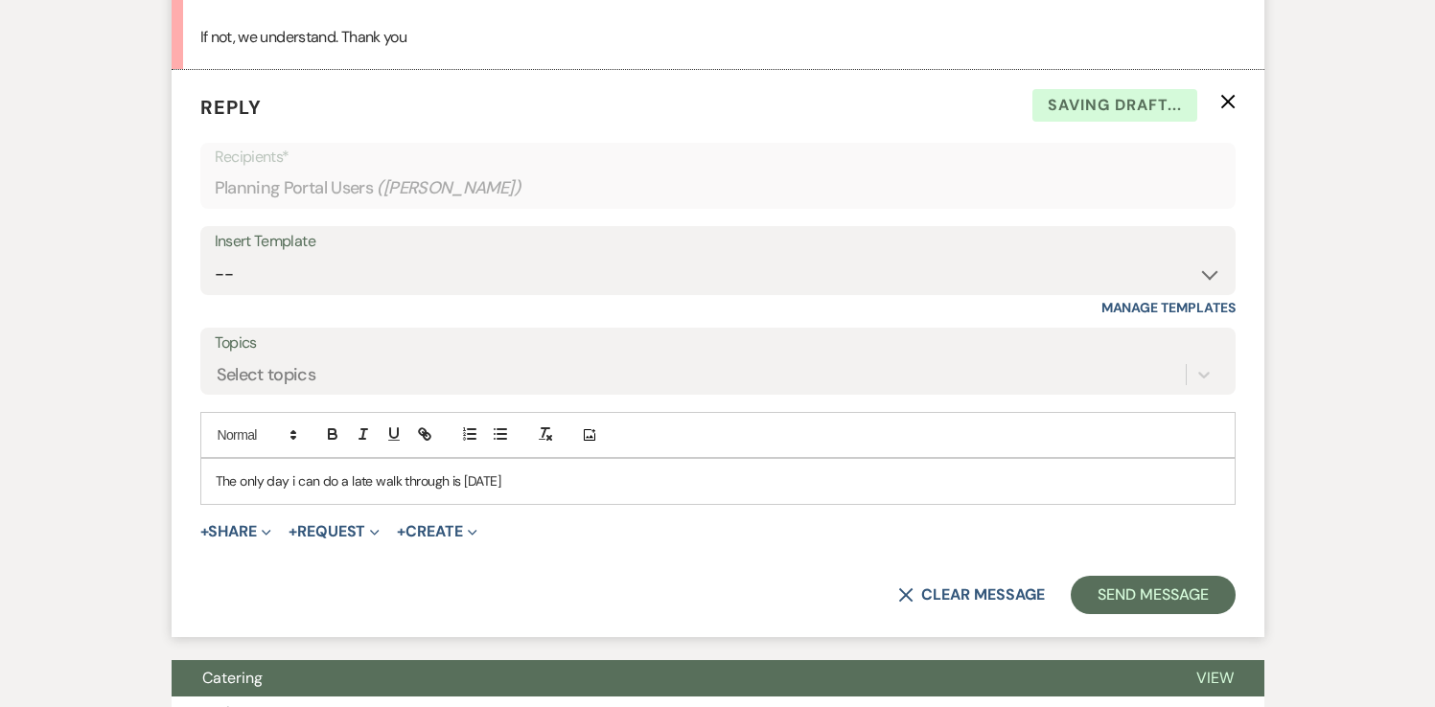
click at [564, 487] on p "The only day i can do a late walk through is [DATE]" at bounding box center [718, 481] width 1004 height 21
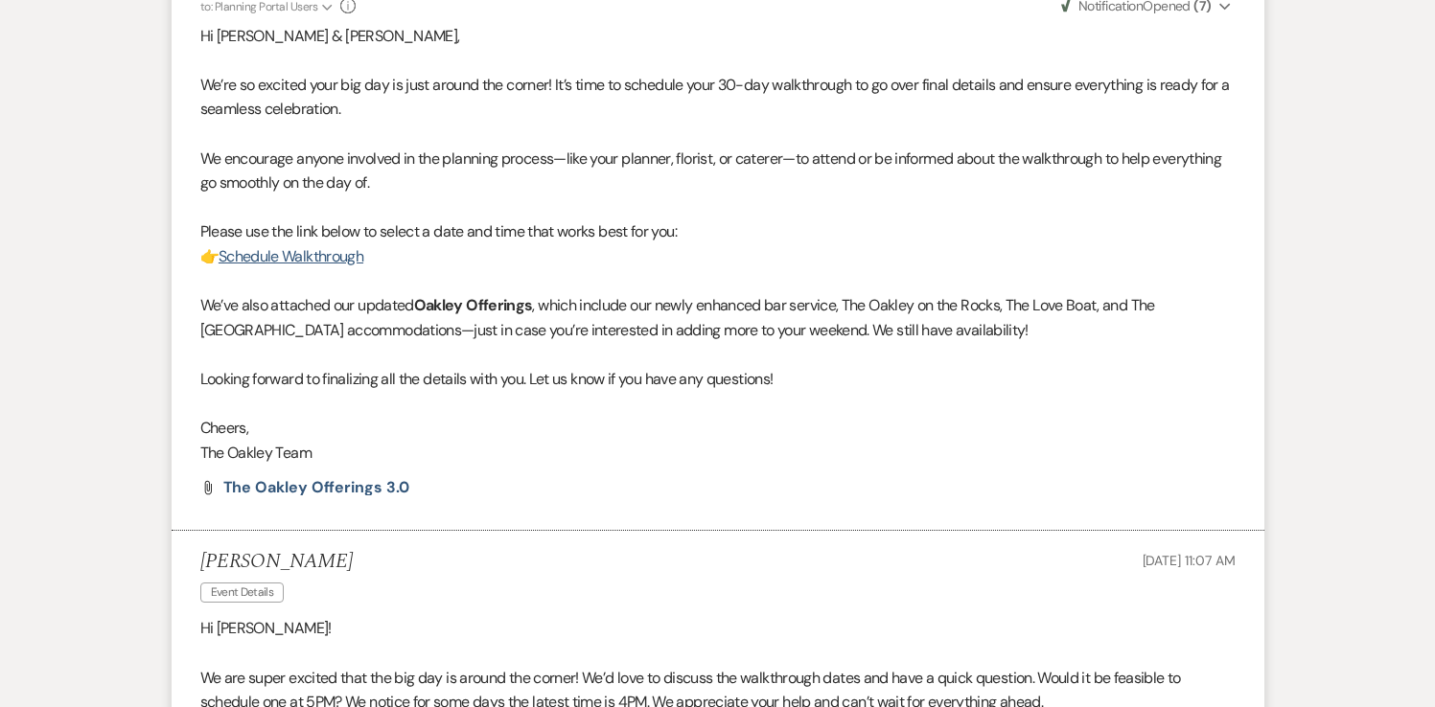
scroll to position [622, 0]
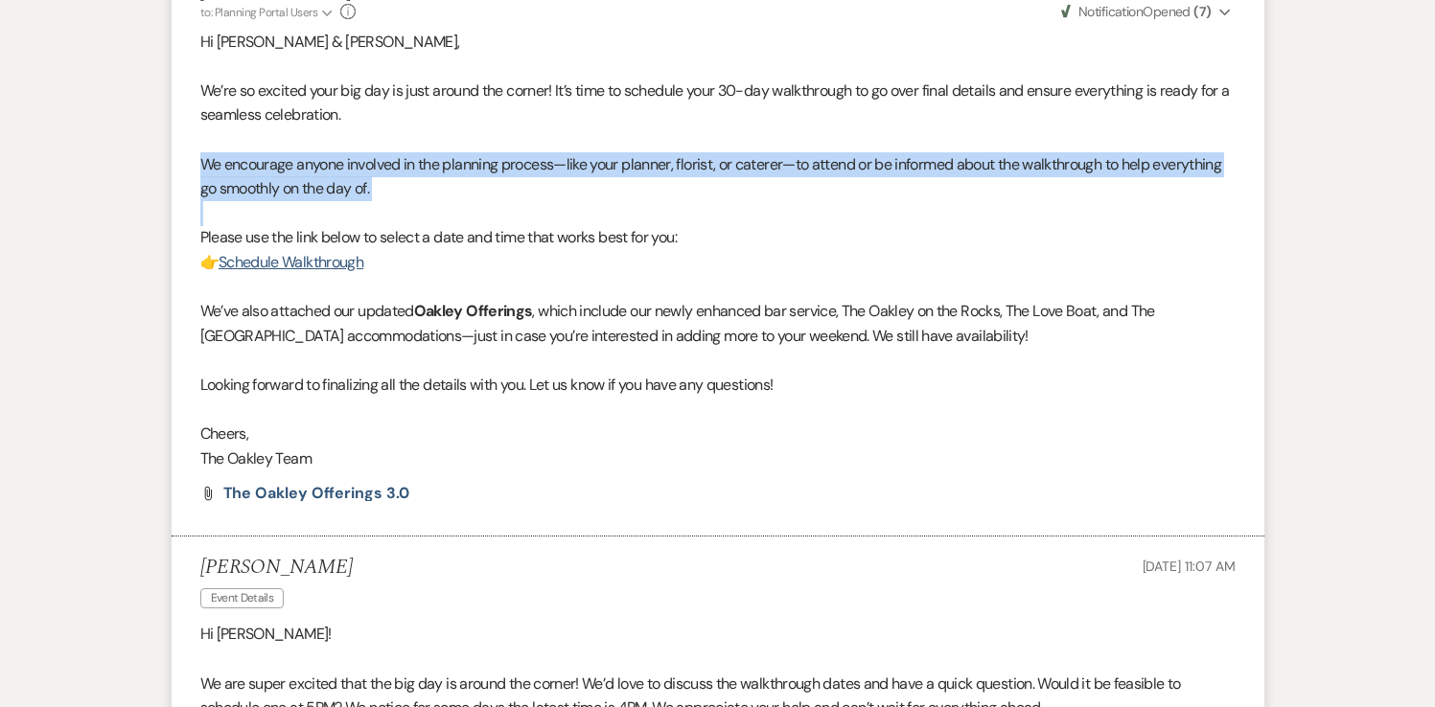
drag, startPoint x: 201, startPoint y: 161, endPoint x: 358, endPoint y: 212, distance: 165.2
click at [358, 212] on div "Hi [PERSON_NAME] & [PERSON_NAME], We’re so excited your big day is just around …" at bounding box center [717, 251] width 1035 height 442
copy span "We encourage anyone involved in the planning process—like your planner, florist…"
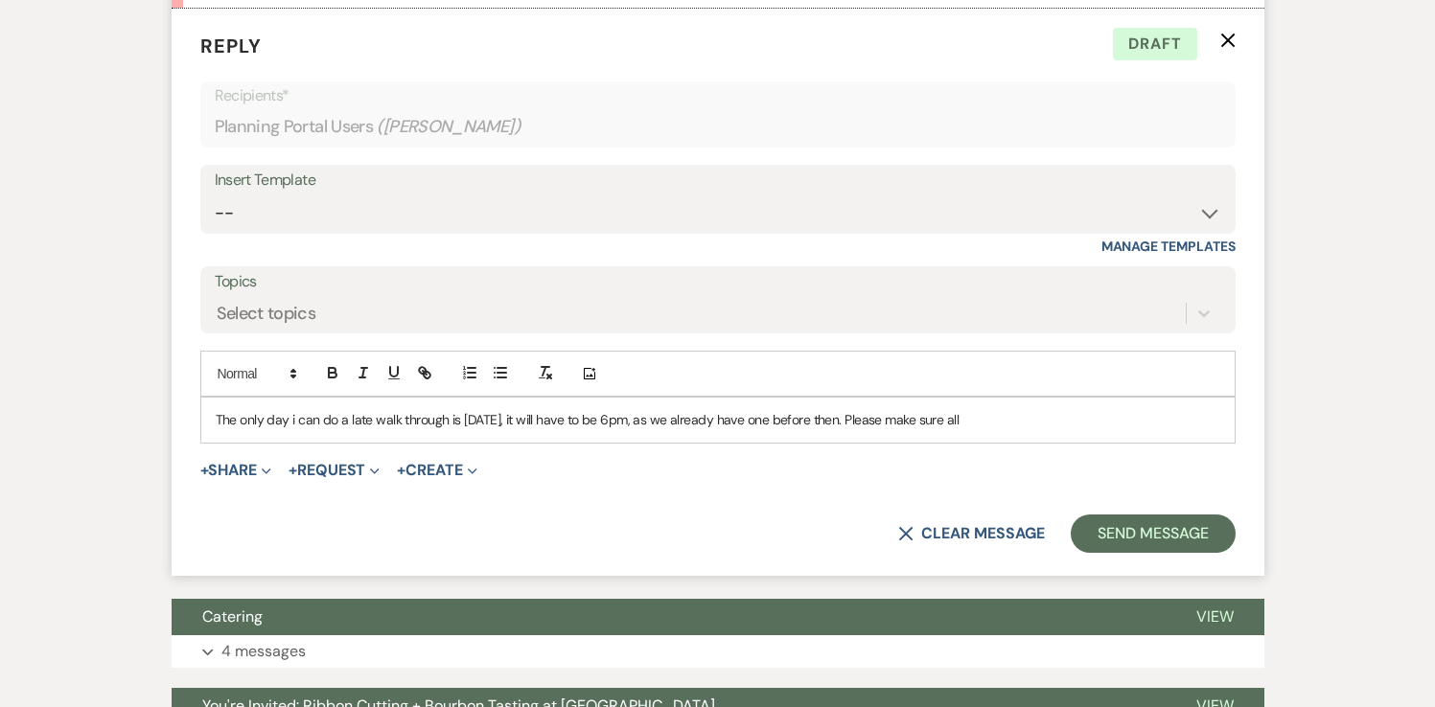
scroll to position [1746, 0]
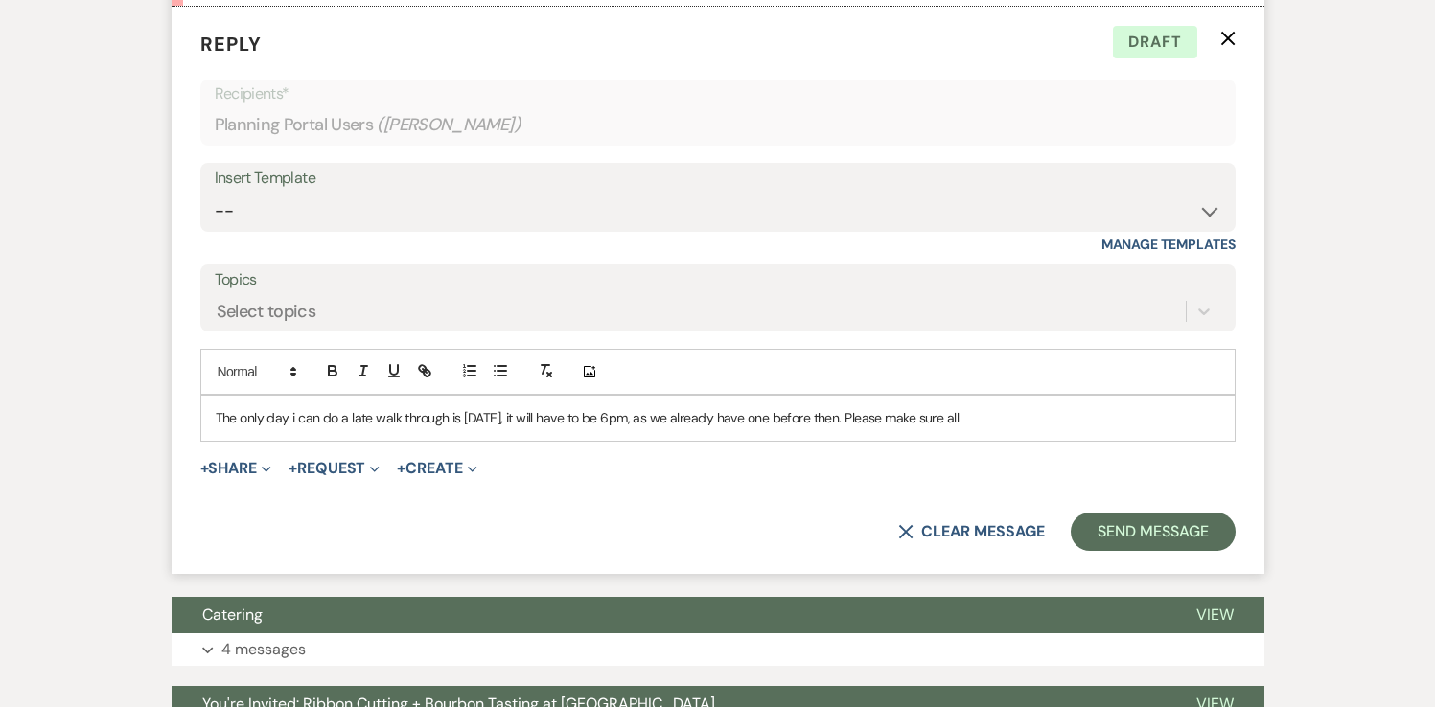
click at [1007, 417] on p "The only day i can do a late walk through is [DATE], it will have to be 6pm, as…" at bounding box center [718, 417] width 1004 height 21
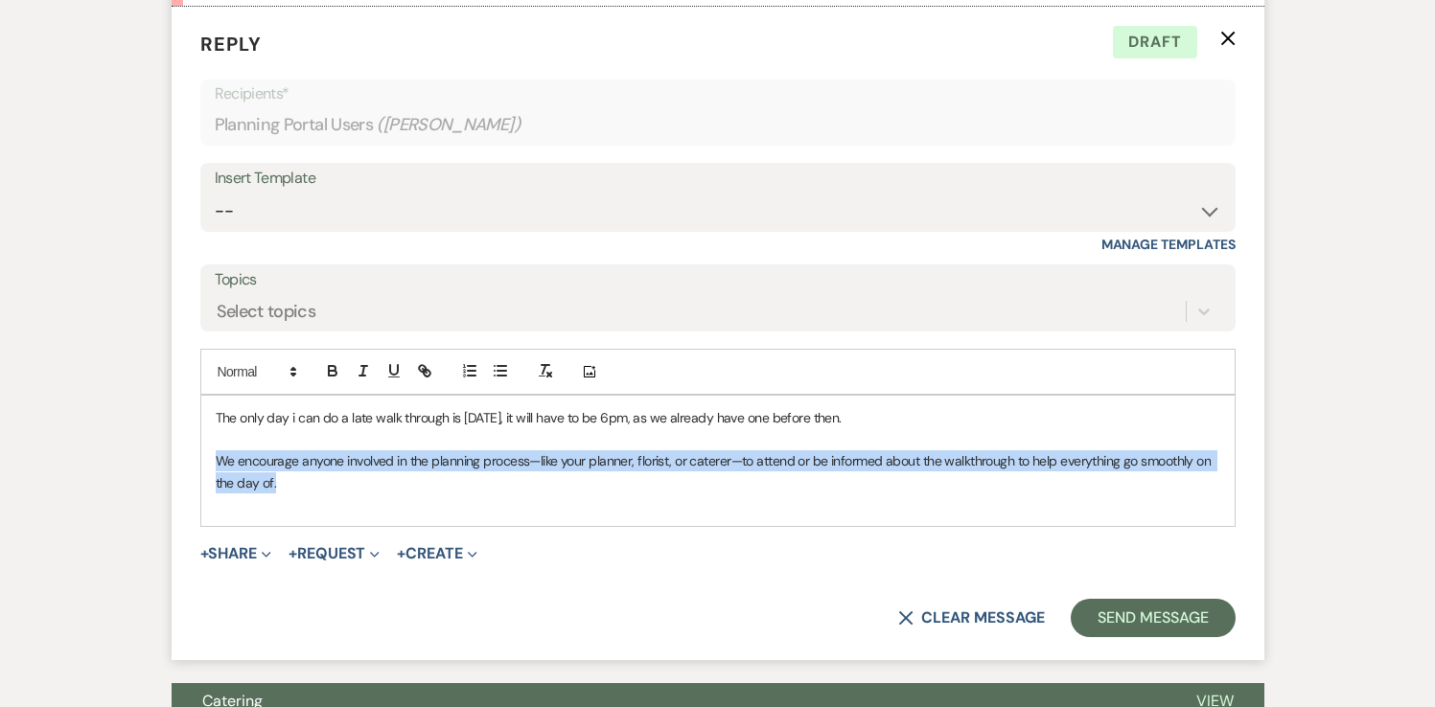
drag, startPoint x: 214, startPoint y: 462, endPoint x: 282, endPoint y: 481, distance: 70.7
click at [282, 481] on div "The only day i can do a late walk through is [DATE], it will have to be 6pm, as…" at bounding box center [717, 461] width 1033 height 130
click at [334, 372] on icon "button" at bounding box center [333, 373] width 8 height 5
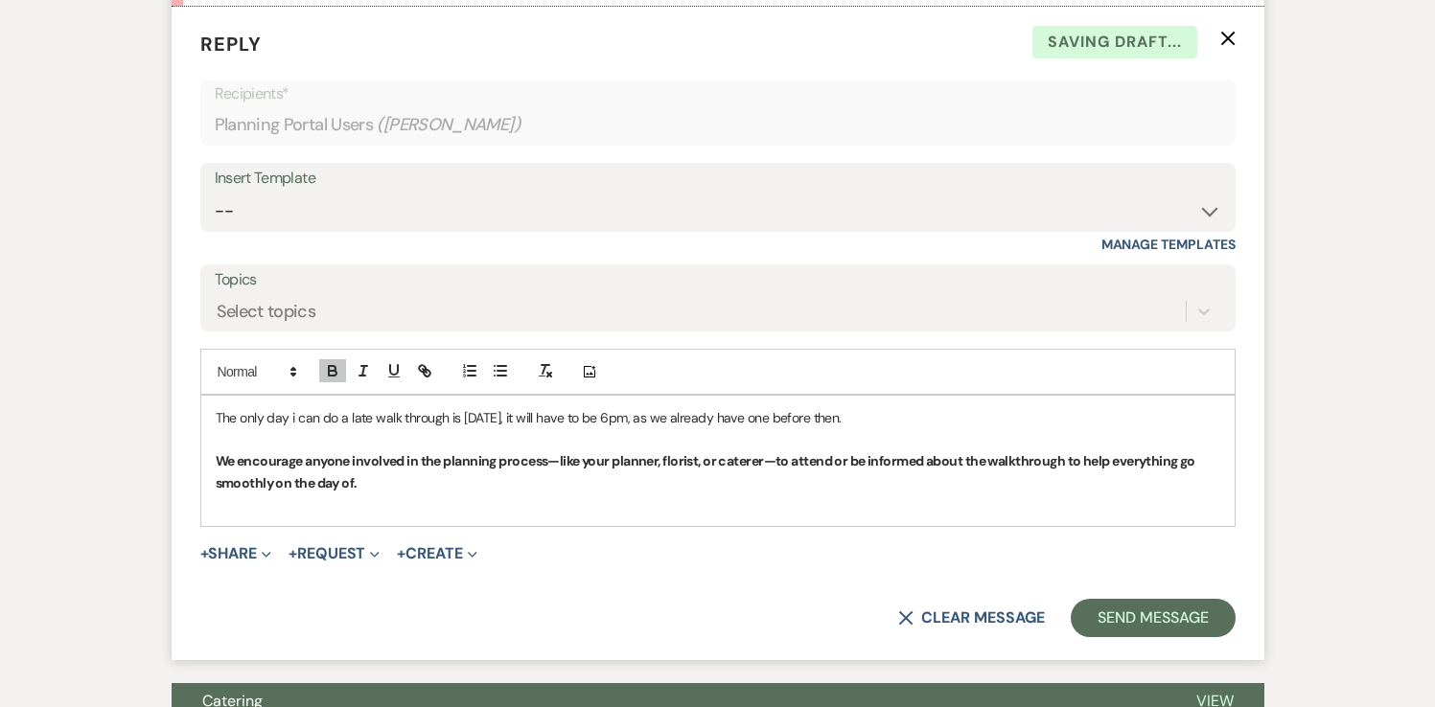
click at [400, 501] on p at bounding box center [718, 504] width 1004 height 21
click at [904, 417] on p "The only day i can do a late walk through is [DATE], it will have to be 6pm, as…" at bounding box center [718, 417] width 1004 height 21
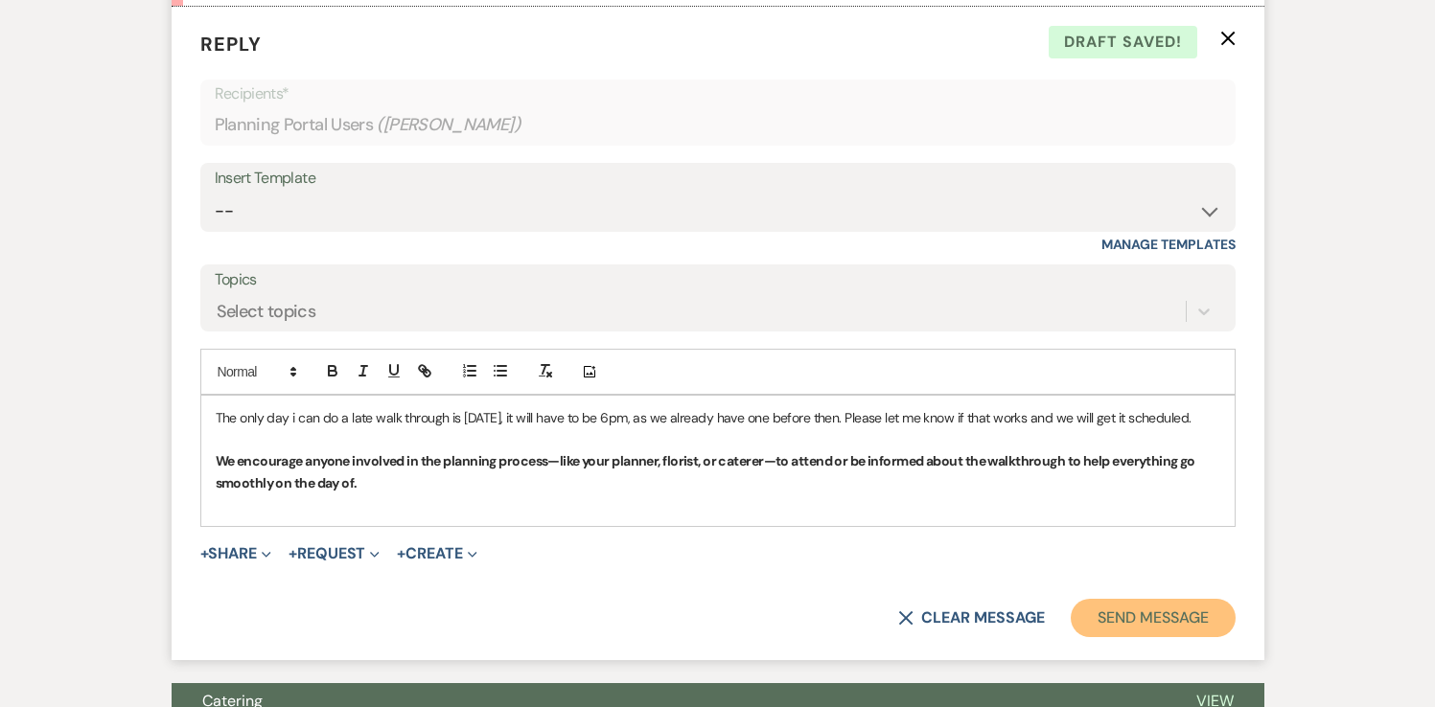
click at [1140, 632] on button "Send Message" at bounding box center [1153, 618] width 164 height 38
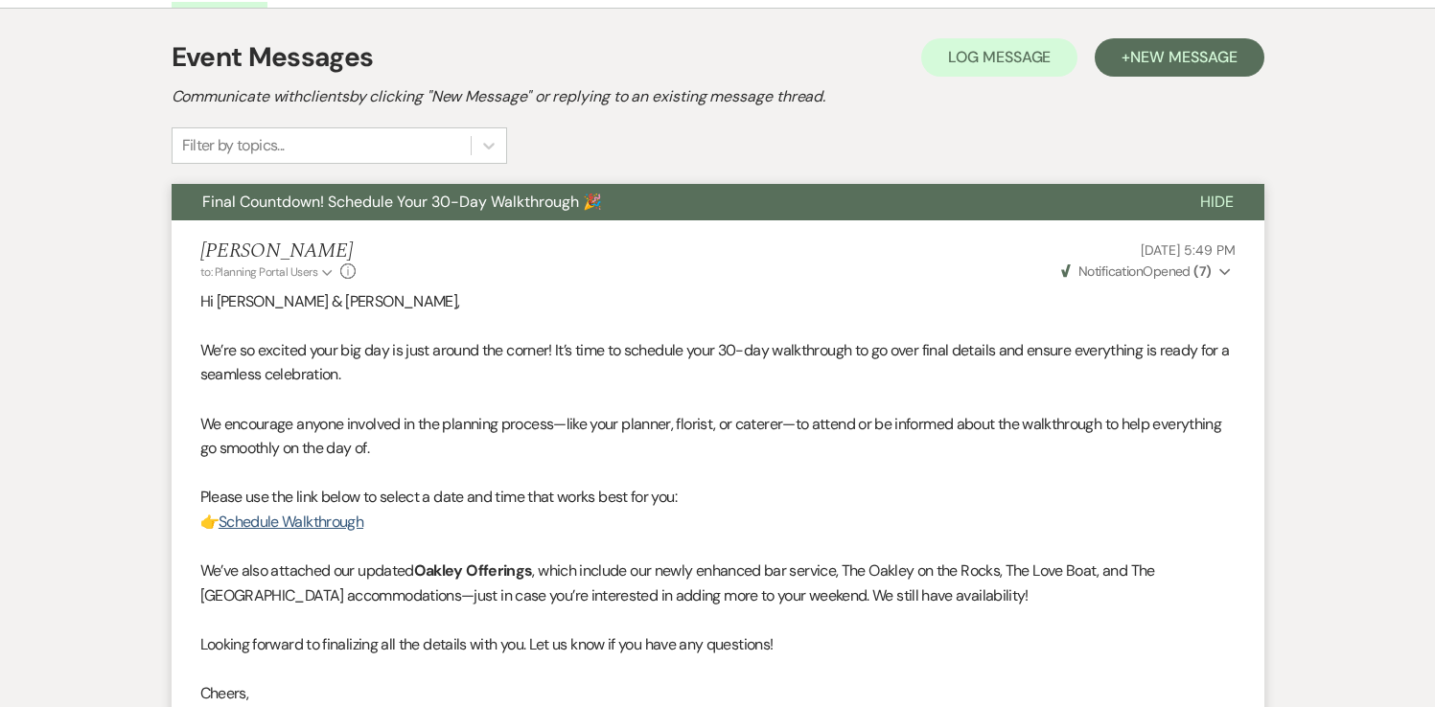
scroll to position [0, 0]
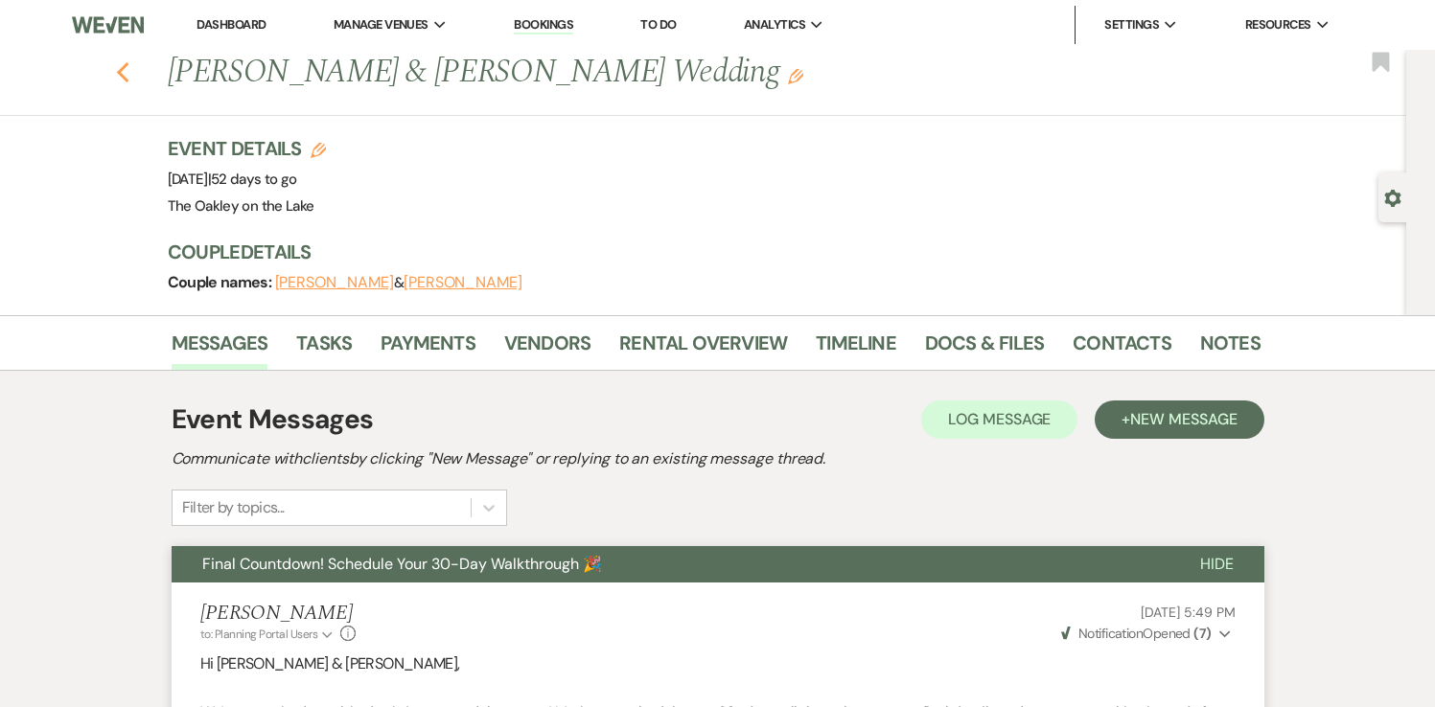
click at [121, 66] on icon "Previous" at bounding box center [123, 72] width 14 height 23
